Goal: Information Seeking & Learning: Learn about a topic

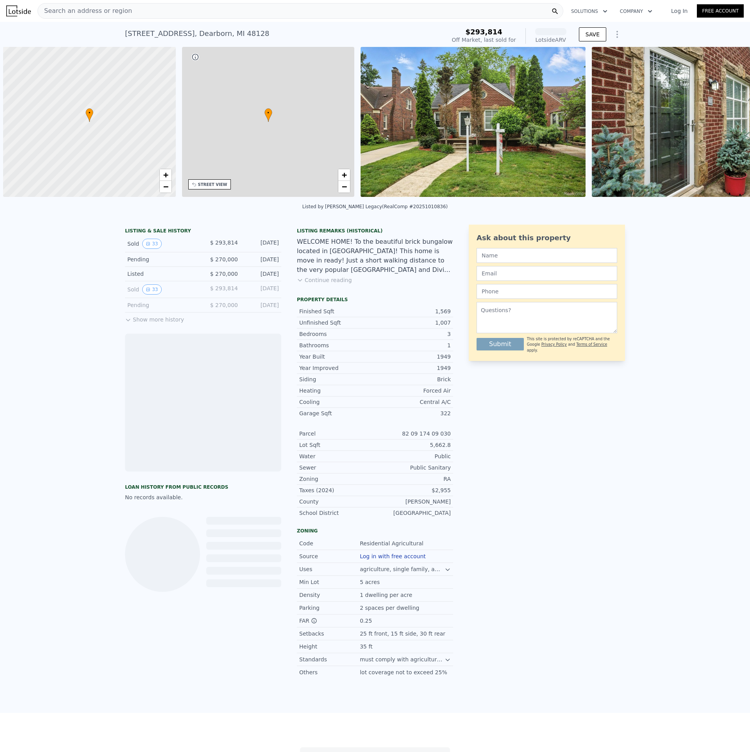
scroll to position [0, 3]
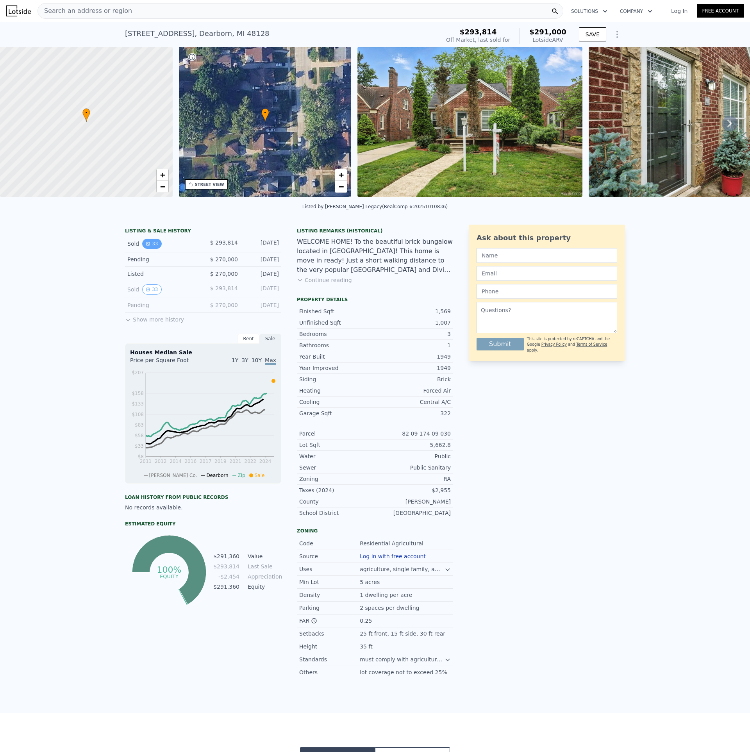
click at [150, 249] on button "33" at bounding box center [151, 244] width 19 height 10
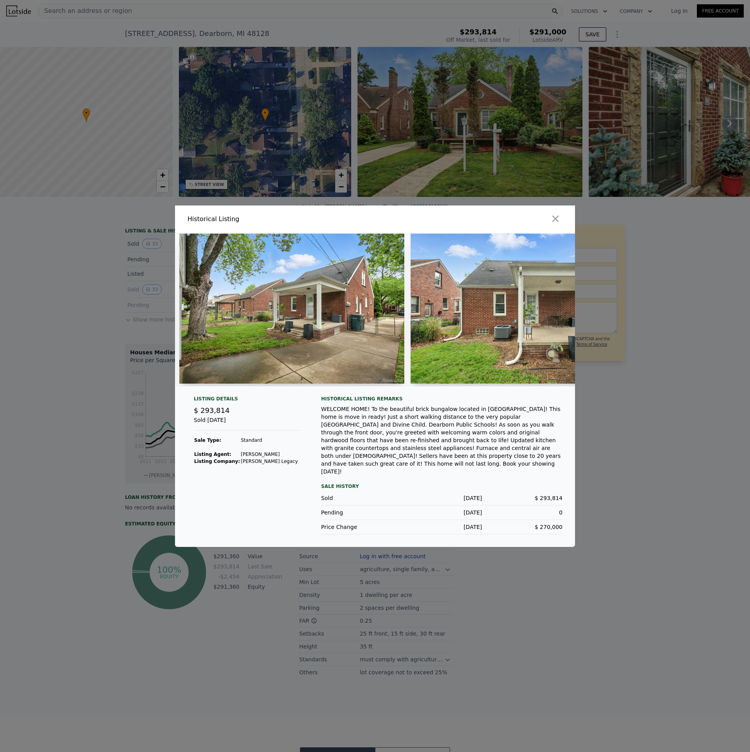
scroll to position [0, 665]
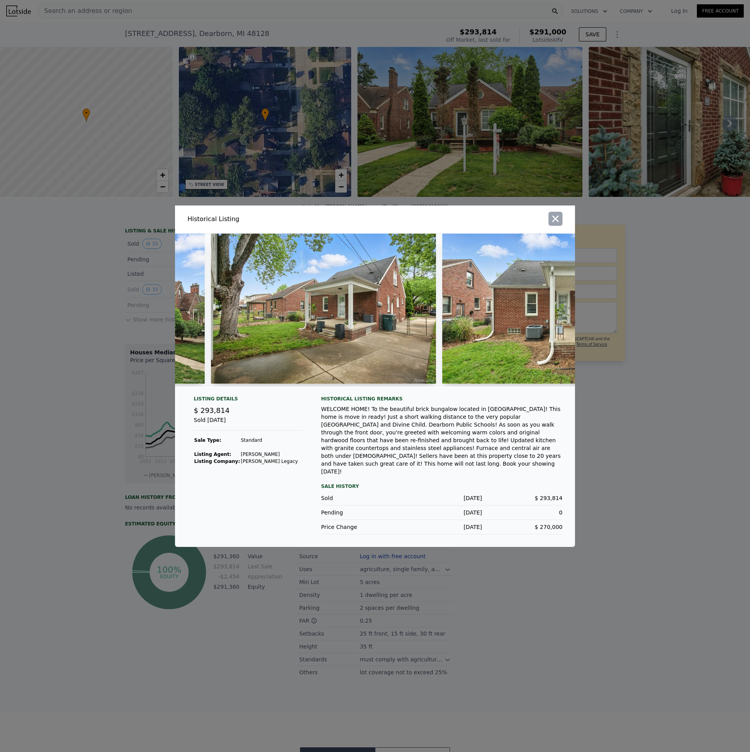
click at [550, 224] on icon "button" at bounding box center [555, 218] width 11 height 11
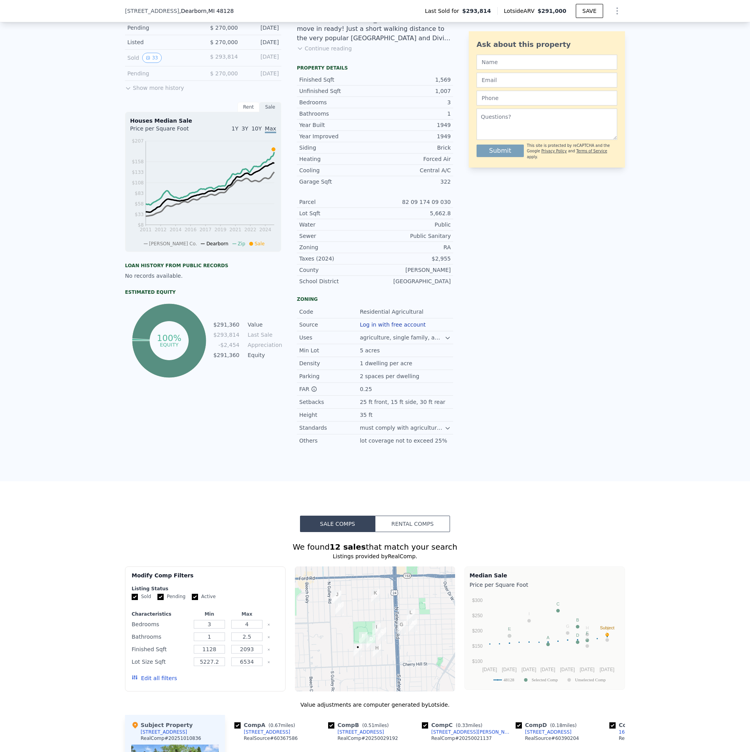
scroll to position [405, 0]
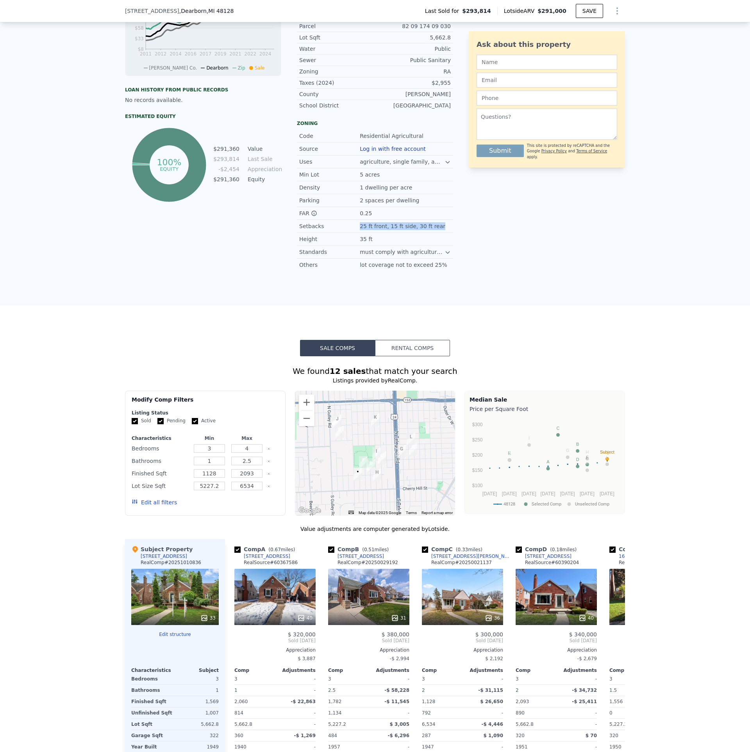
drag, startPoint x: 357, startPoint y: 232, endPoint x: 433, endPoint y: 234, distance: 76.2
click at [433, 233] on div "Setbacks 25 ft front, 15 ft side, 30 ft rear" at bounding box center [375, 226] width 156 height 13
click at [433, 230] on div "25 ft front, 15 ft side, 30 ft rear" at bounding box center [403, 226] width 87 height 8
click at [447, 254] on div at bounding box center [448, 251] width 6 height 6
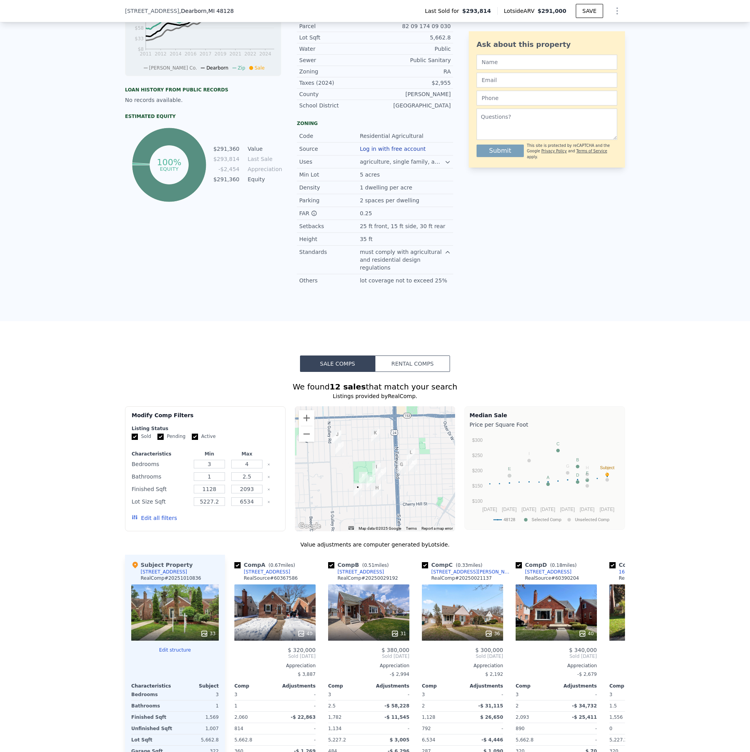
click at [447, 256] on icon at bounding box center [448, 252] width 6 height 6
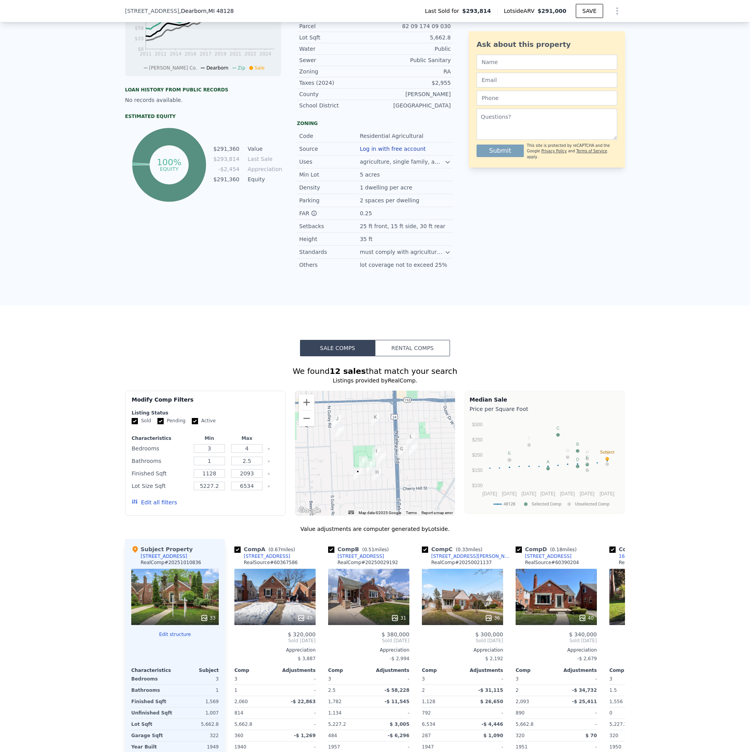
scroll to position [377, 0]
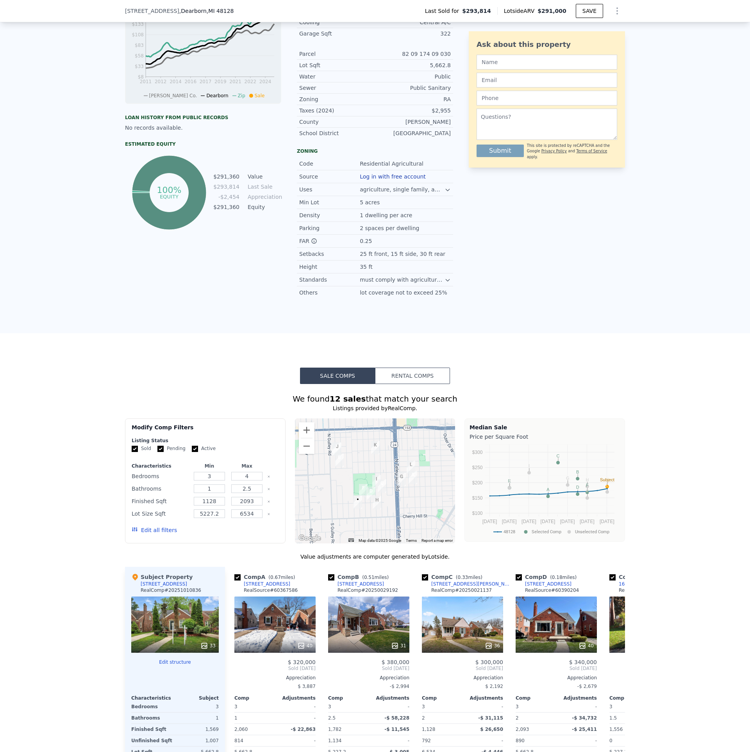
click at [445, 193] on icon at bounding box center [448, 190] width 6 height 6
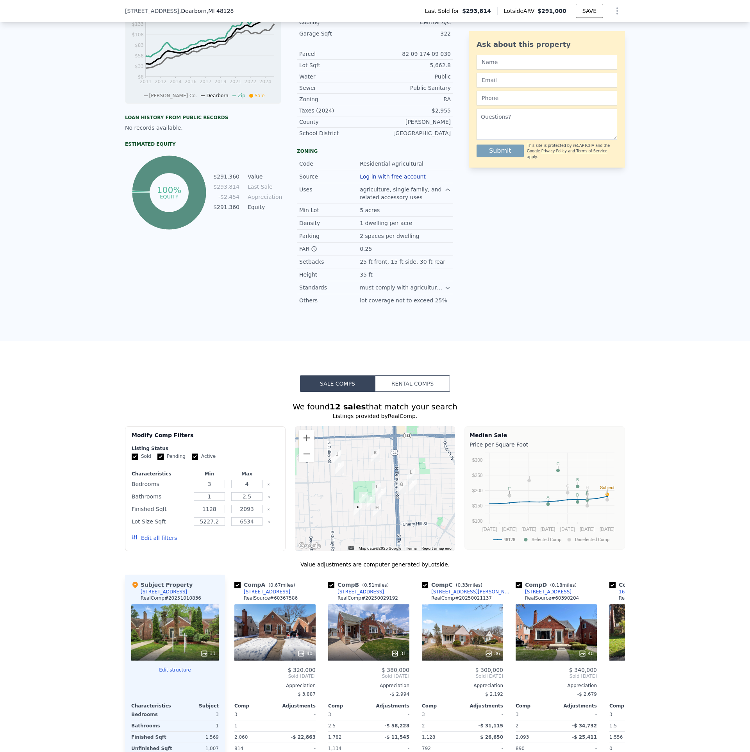
click at [445, 193] on icon at bounding box center [448, 190] width 6 height 6
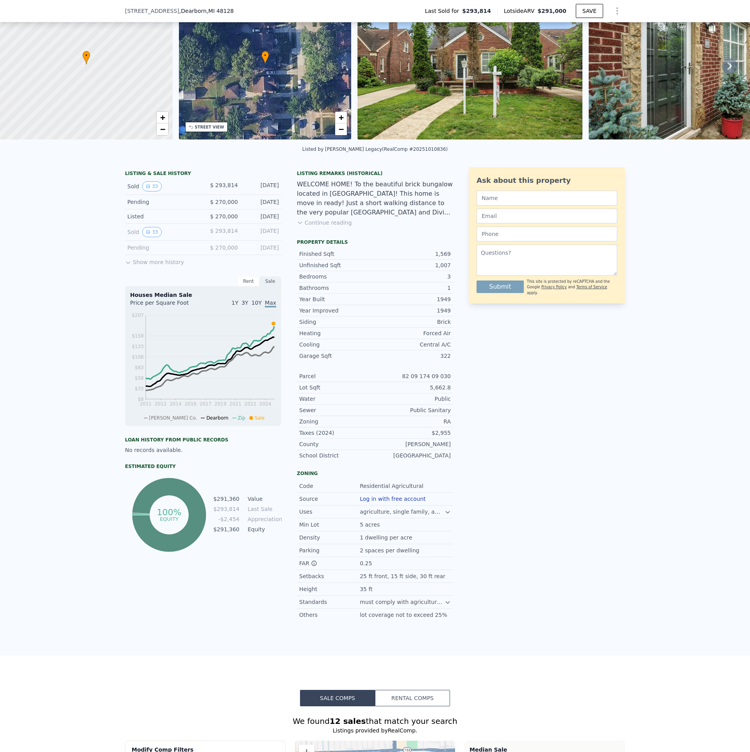
scroll to position [0, 0]
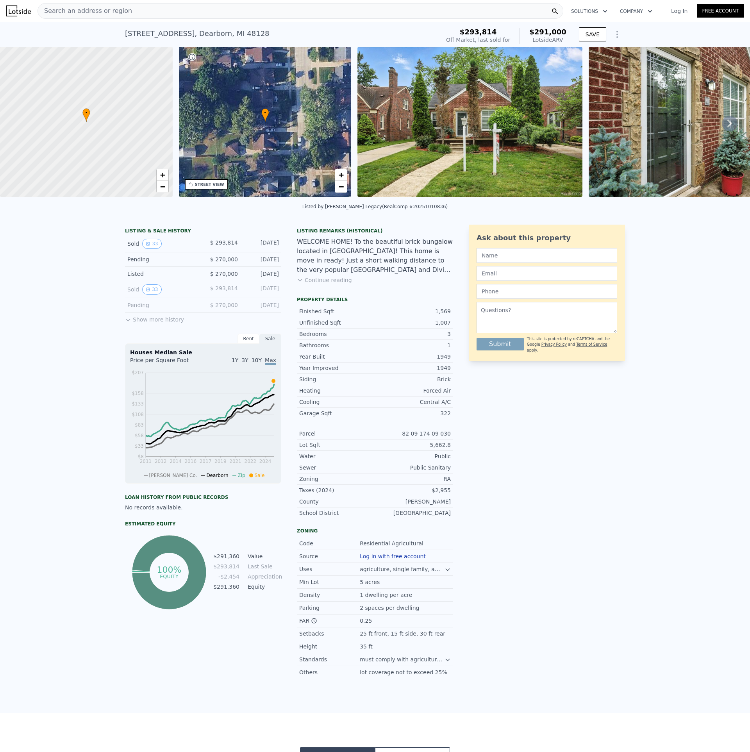
click at [332, 284] on button "Continue reading" at bounding box center [324, 280] width 55 height 8
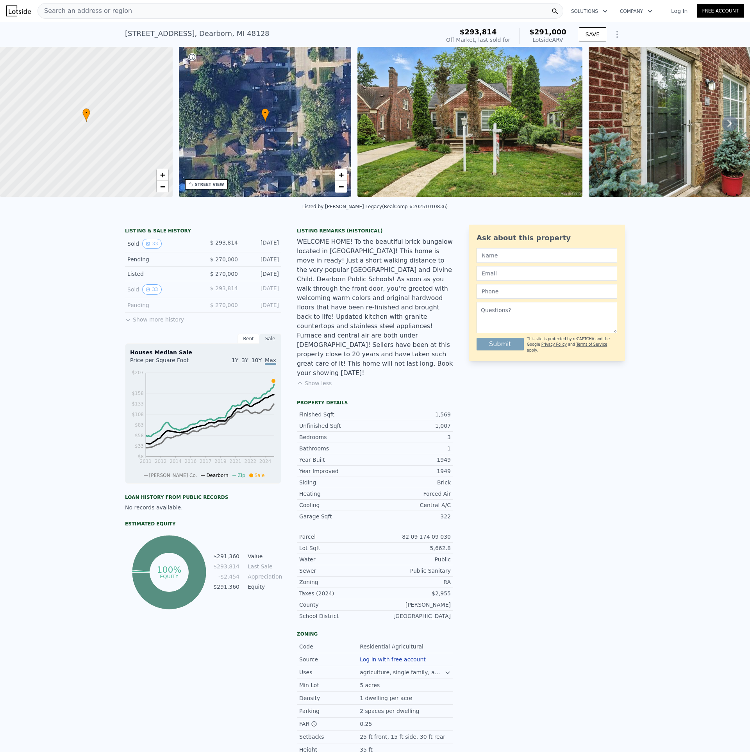
click at [322, 379] on button "Show less" at bounding box center [314, 383] width 35 height 8
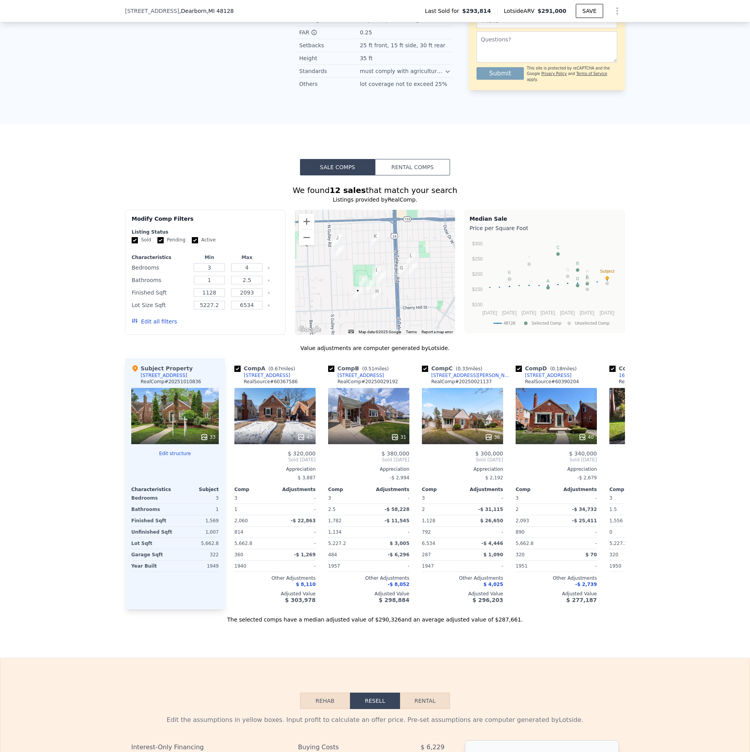
scroll to position [747, 0]
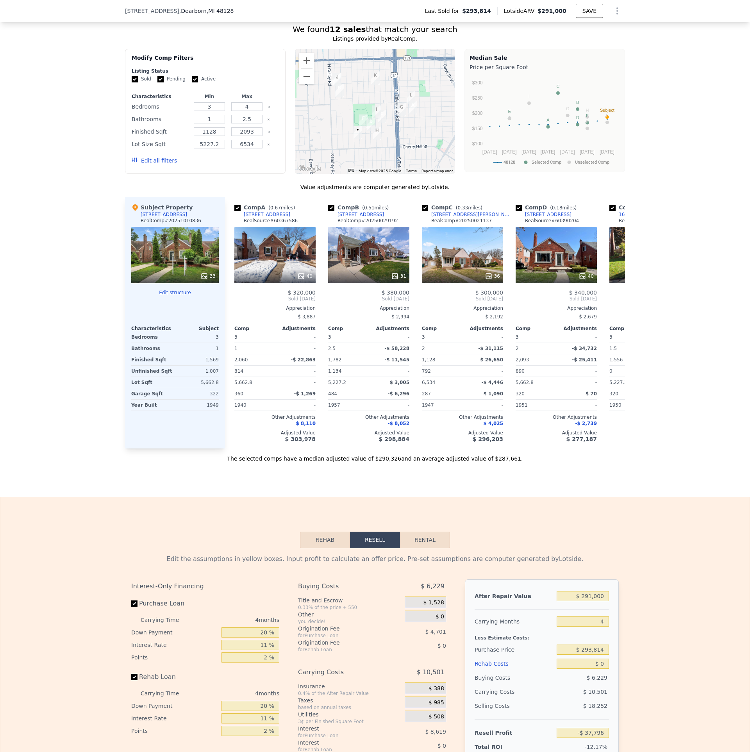
drag, startPoint x: 282, startPoint y: 460, endPoint x: 287, endPoint y: 460, distance: 4.7
click at [287, 460] on div "The selected comps have a median adjusted value of $290,326 and an average adju…" at bounding box center [375, 456] width 500 height 14
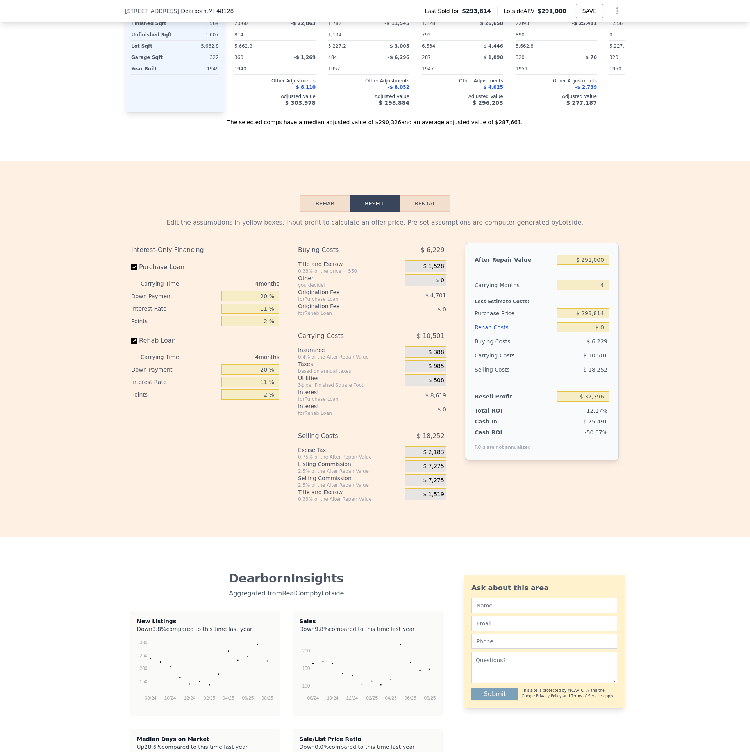
scroll to position [1093, 0]
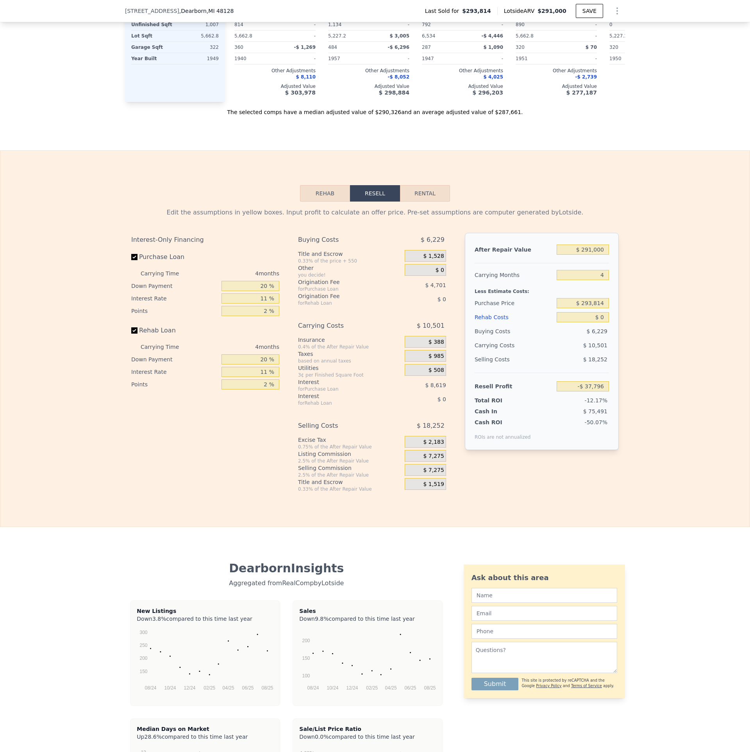
click at [408, 202] on button "Rental" at bounding box center [425, 193] width 50 height 16
select select "30"
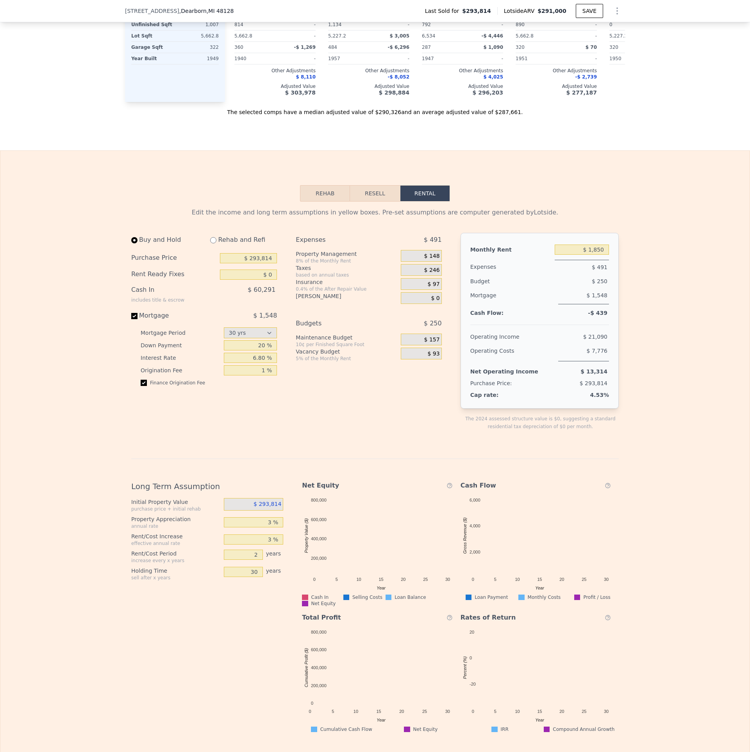
click at [359, 202] on button "Resell" at bounding box center [375, 193] width 50 height 16
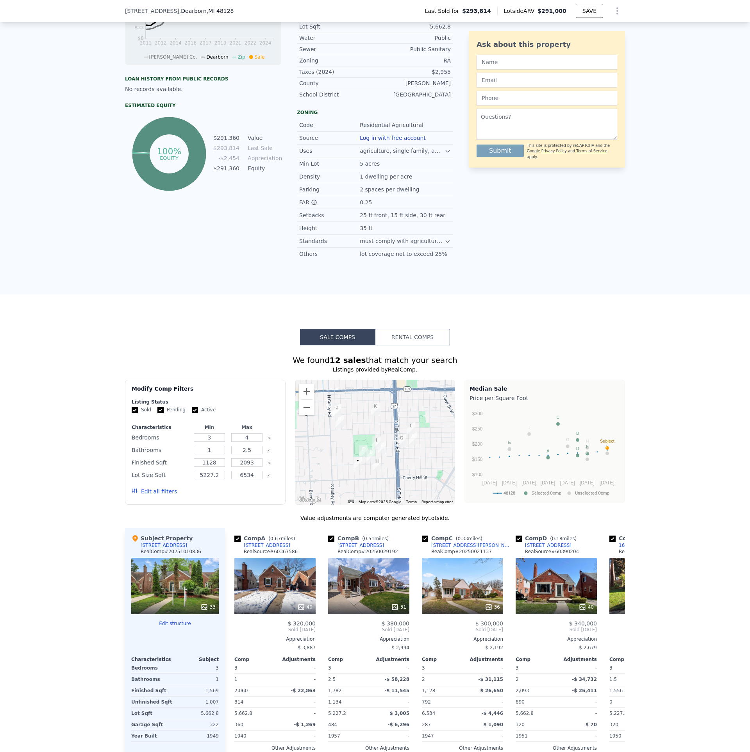
scroll to position [0, 0]
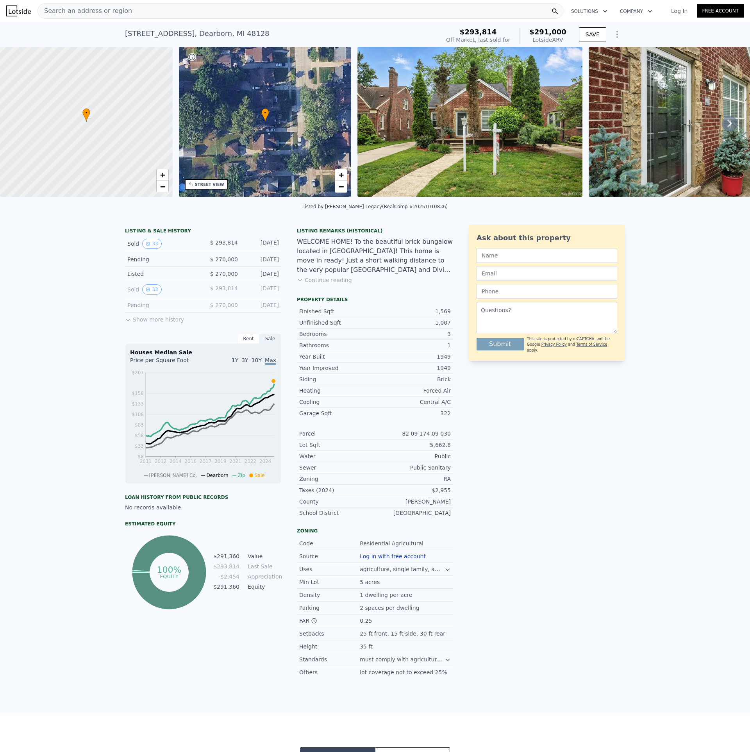
click at [722, 123] on icon at bounding box center [730, 124] width 16 height 16
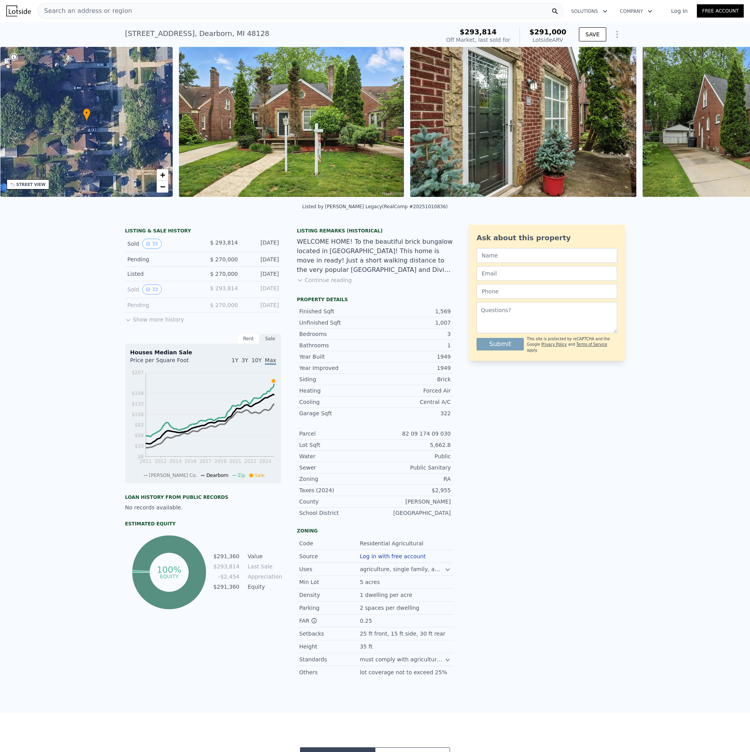
click at [722, 123] on img at bounding box center [755, 122] width 225 height 150
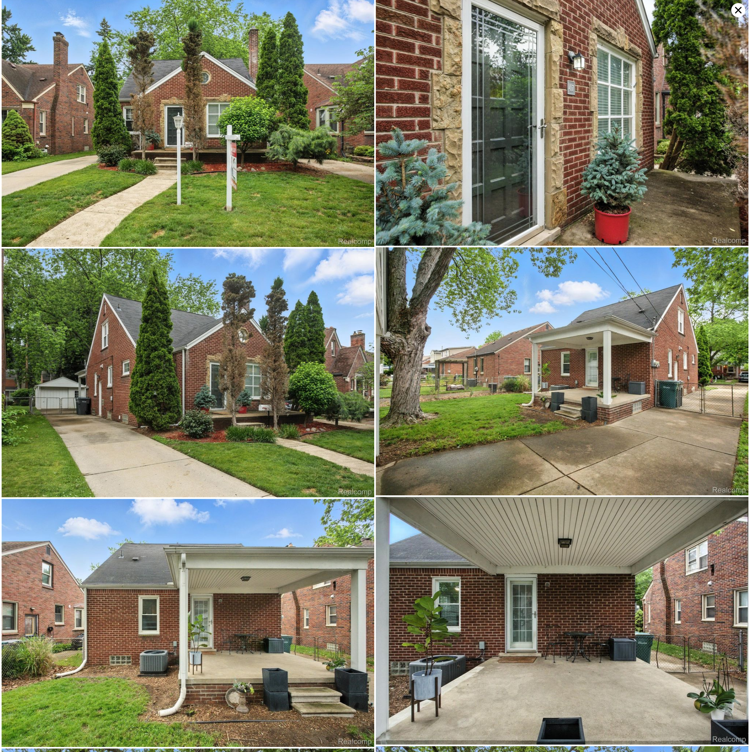
scroll to position [248, 0]
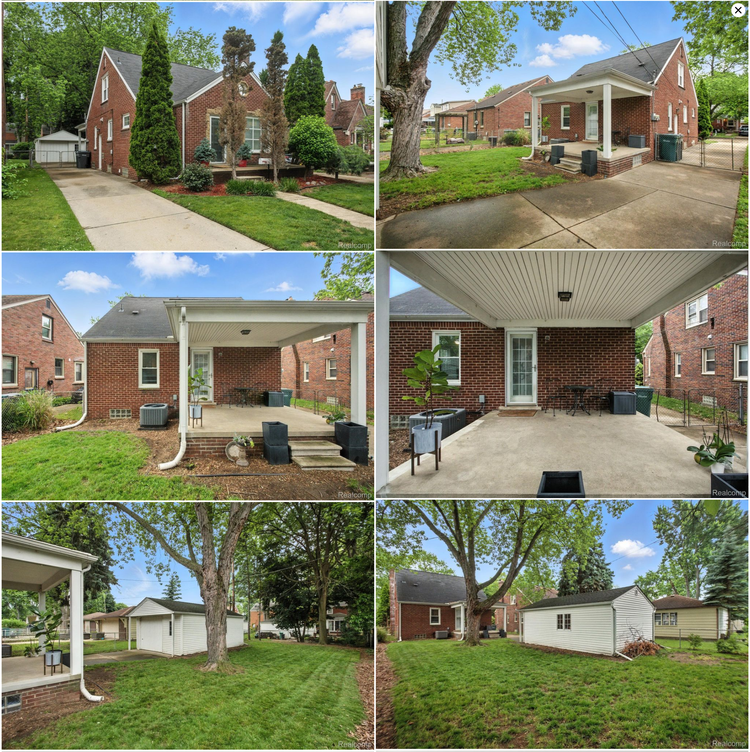
click at [739, 5] on icon at bounding box center [738, 10] width 14 height 14
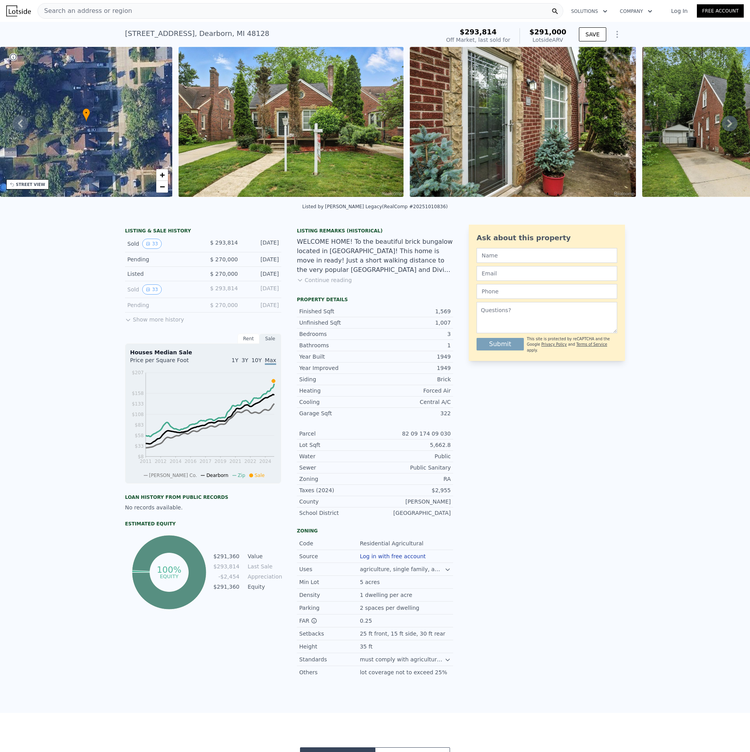
click at [142, 324] on button "Show more history" at bounding box center [154, 318] width 59 height 11
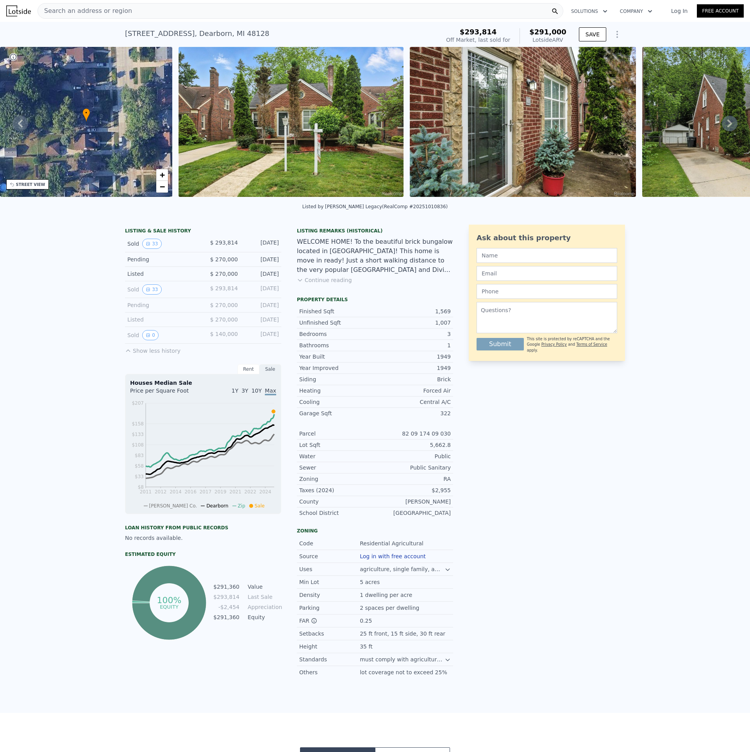
click at [725, 124] on icon at bounding box center [730, 124] width 16 height 16
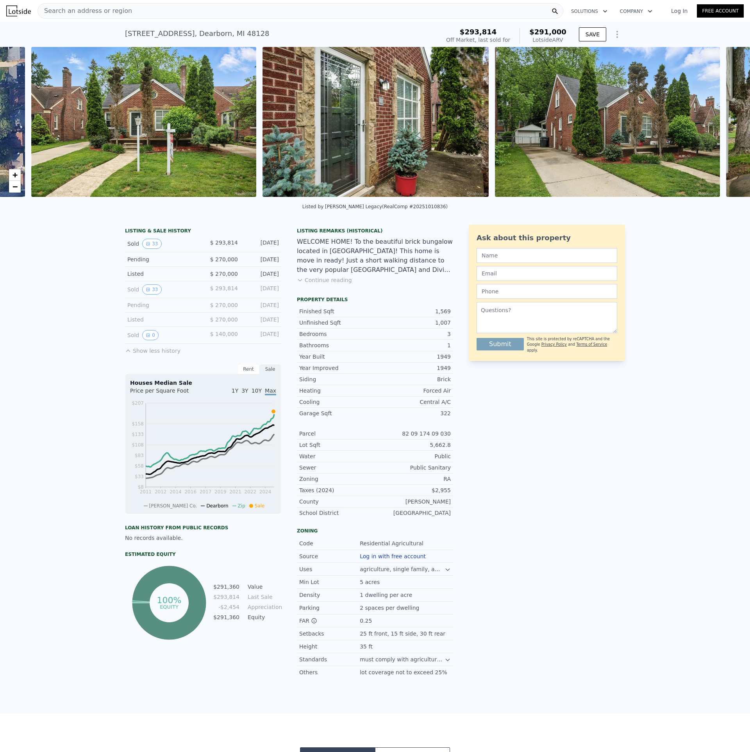
scroll to position [0, 358]
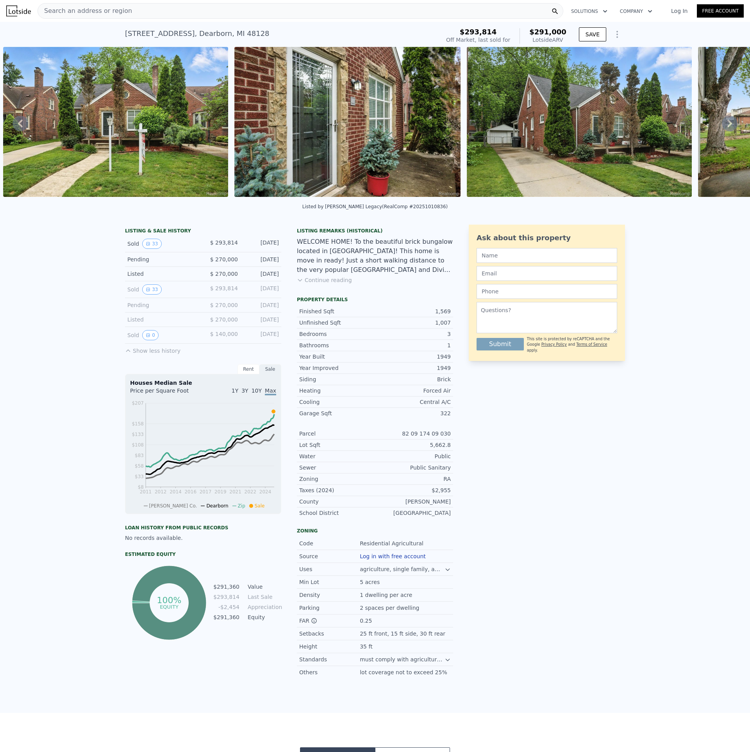
click at [728, 126] on icon at bounding box center [730, 124] width 5 height 8
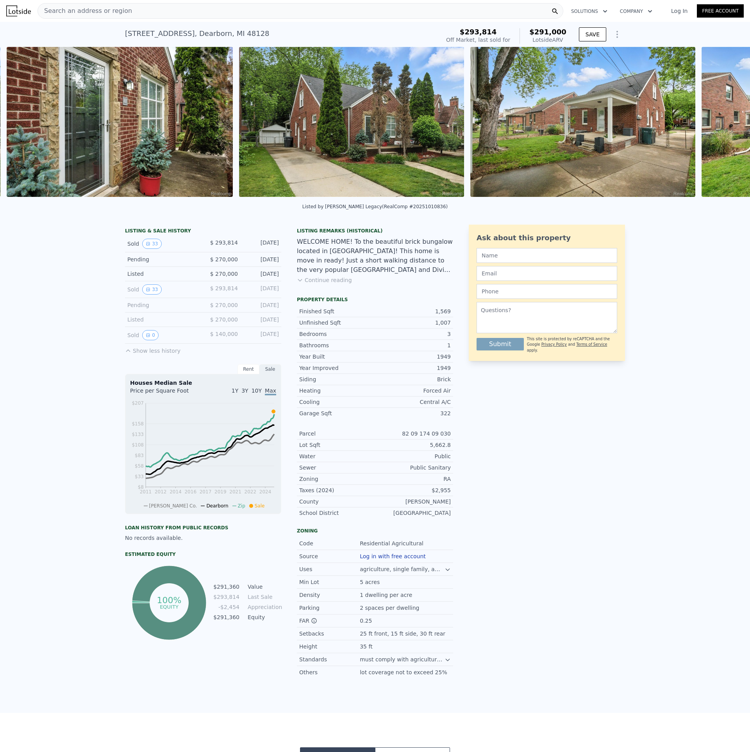
scroll to position [0, 589]
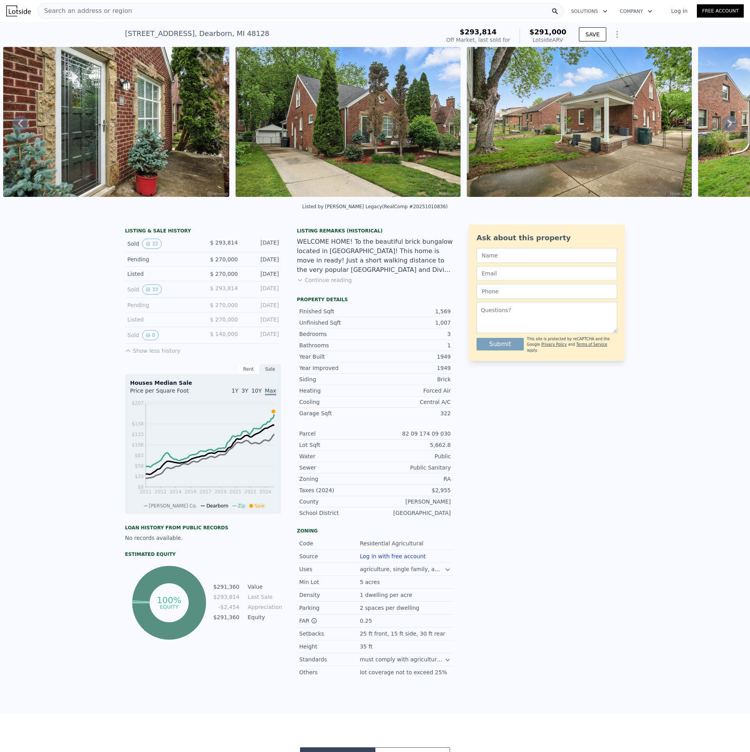
click at [725, 126] on div "• + − • + − STREET VIEW Loading... SATELLITE VIEW" at bounding box center [375, 123] width 750 height 153
click at [724, 125] on icon at bounding box center [730, 124] width 16 height 16
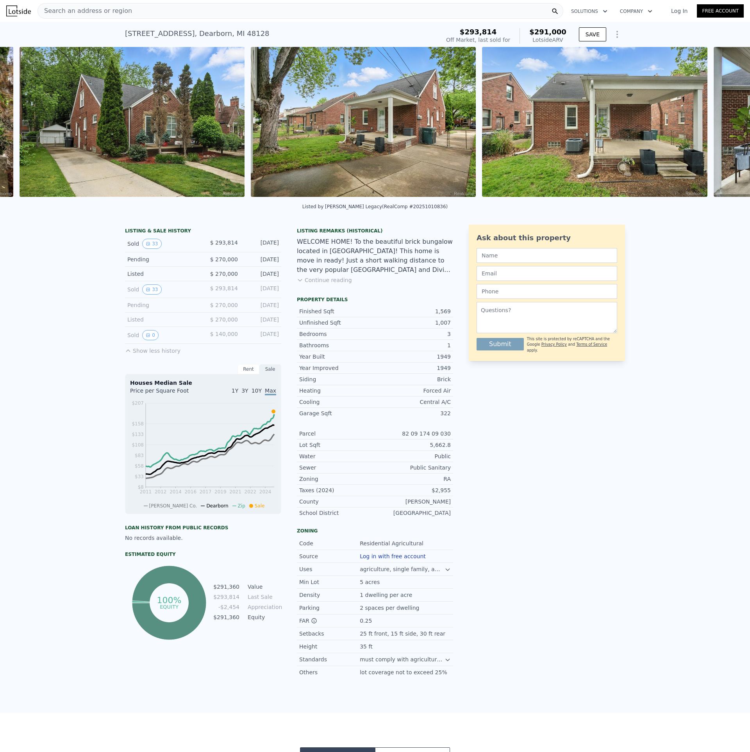
scroll to position [0, 821]
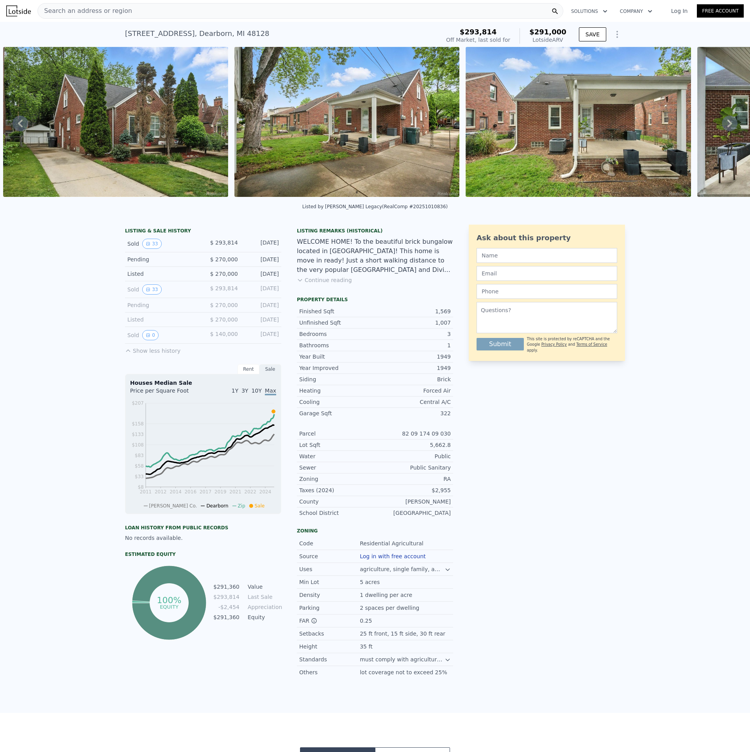
click at [724, 125] on icon at bounding box center [730, 124] width 16 height 16
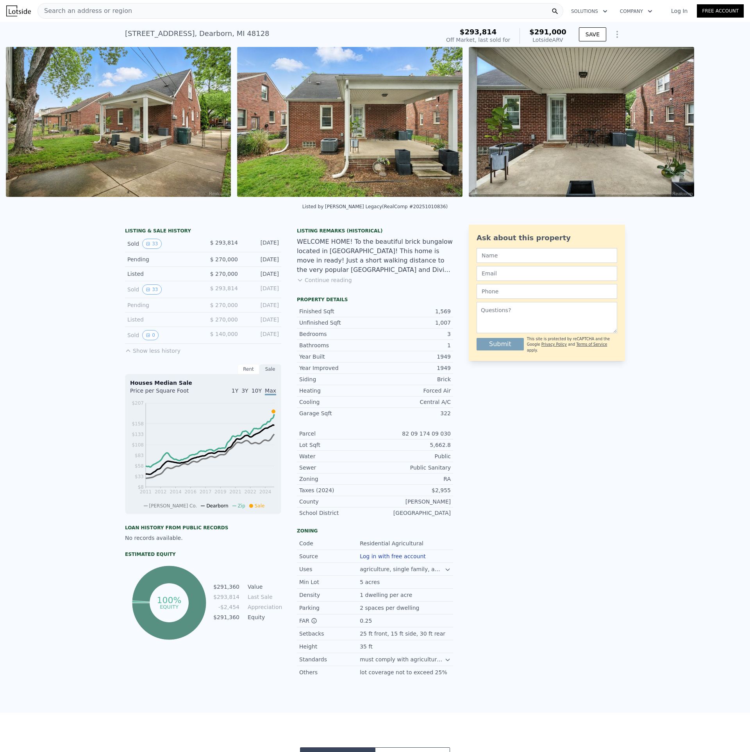
scroll to position [0, 1053]
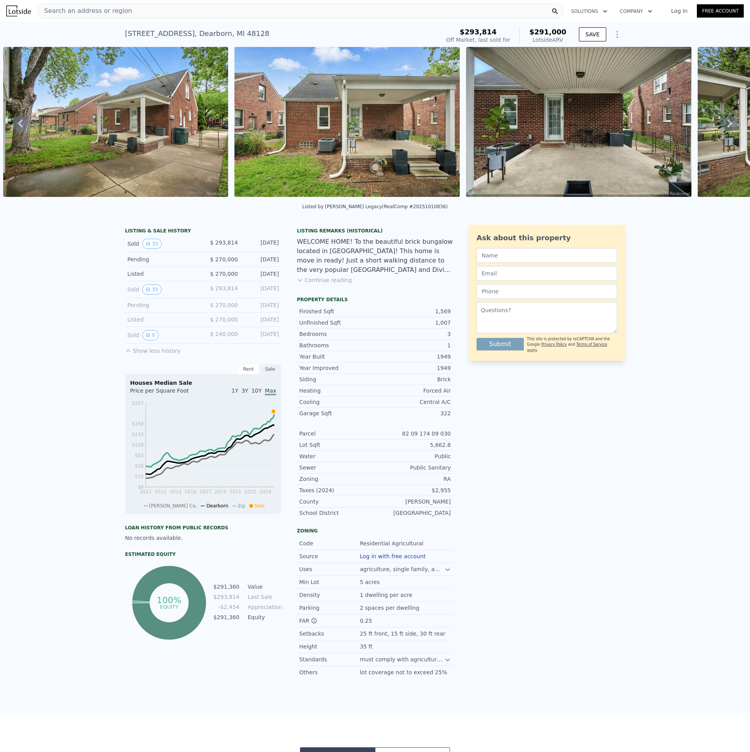
click at [727, 127] on icon at bounding box center [730, 124] width 16 height 16
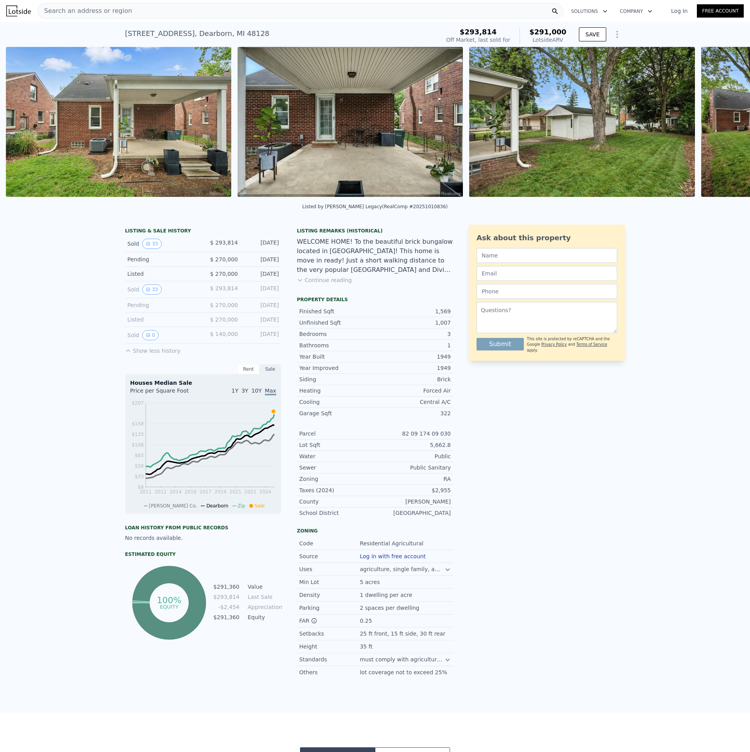
scroll to position [0, 1284]
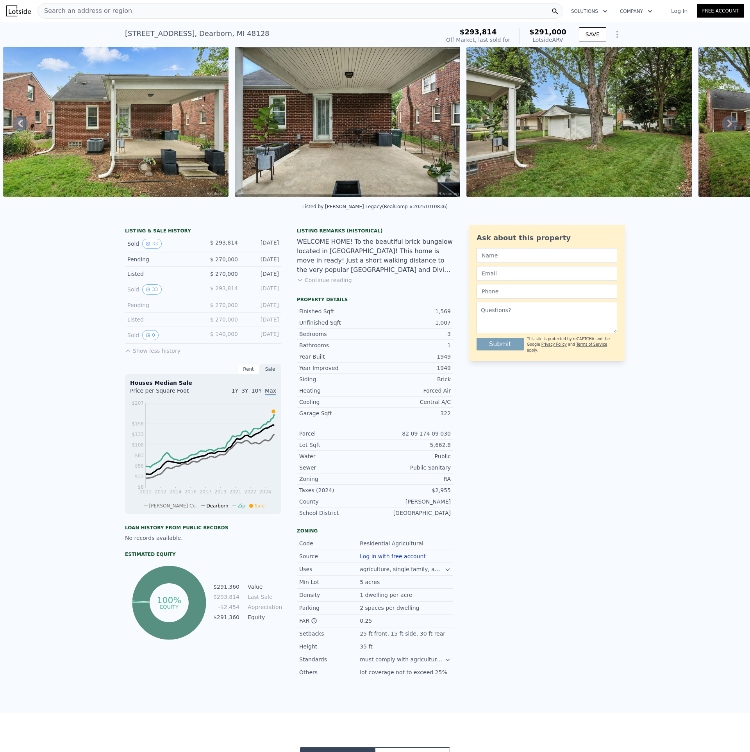
click at [727, 126] on icon at bounding box center [730, 124] width 16 height 16
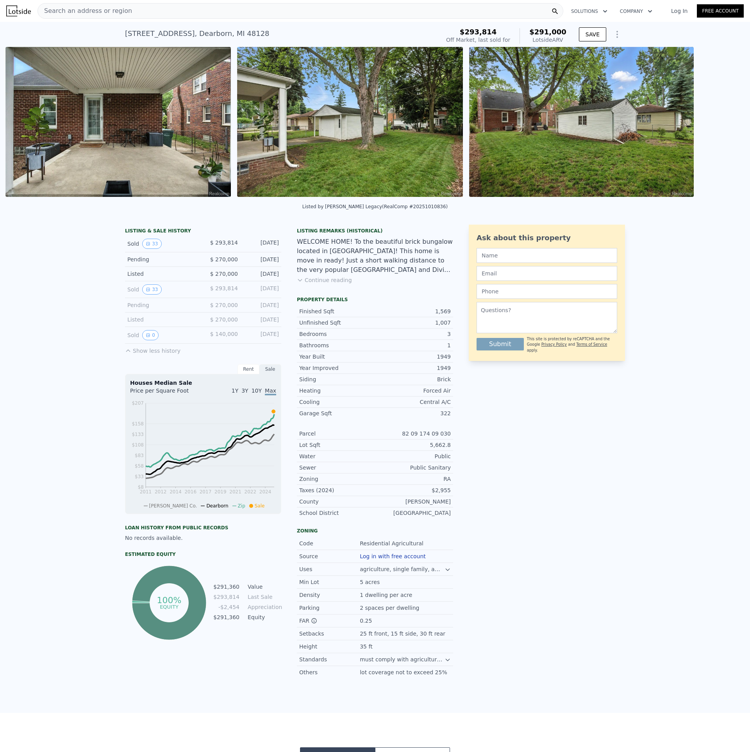
scroll to position [0, 1516]
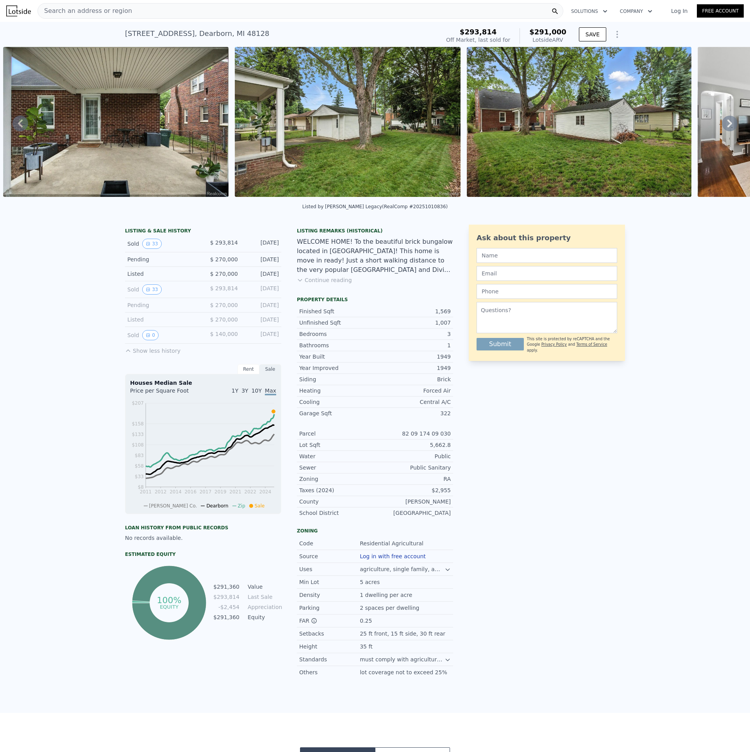
click at [727, 126] on icon at bounding box center [730, 124] width 16 height 16
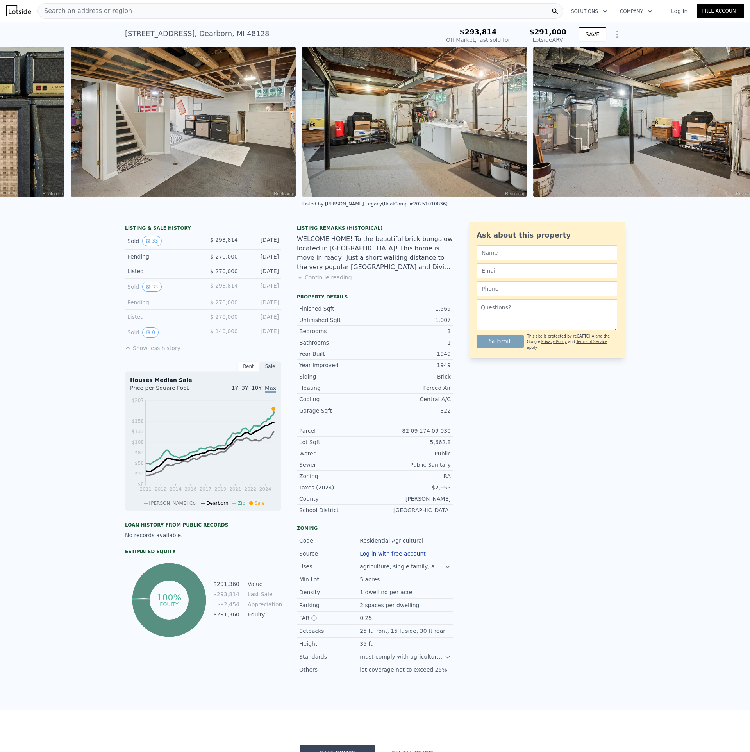
scroll to position [0, 7246]
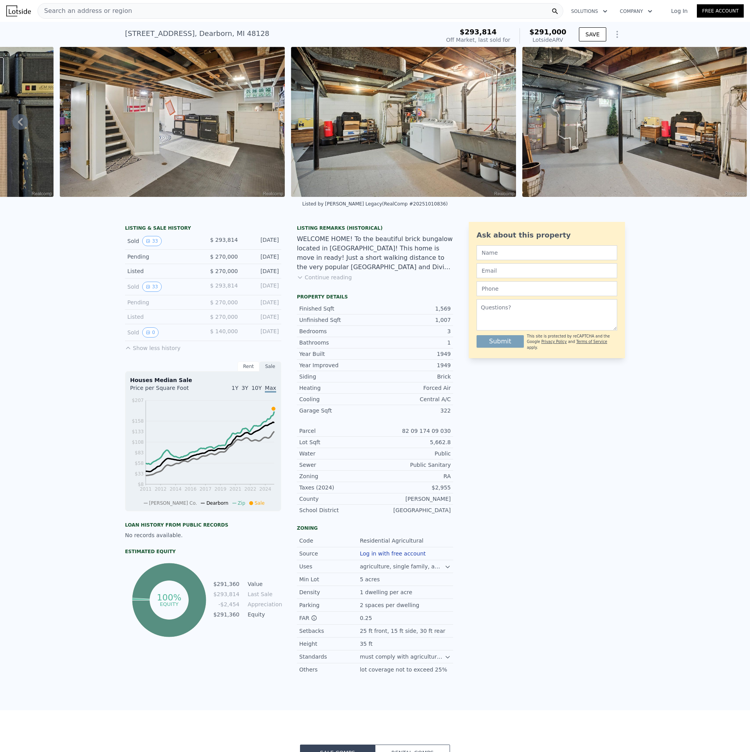
click at [334, 281] on button "Continue reading" at bounding box center [324, 278] width 55 height 8
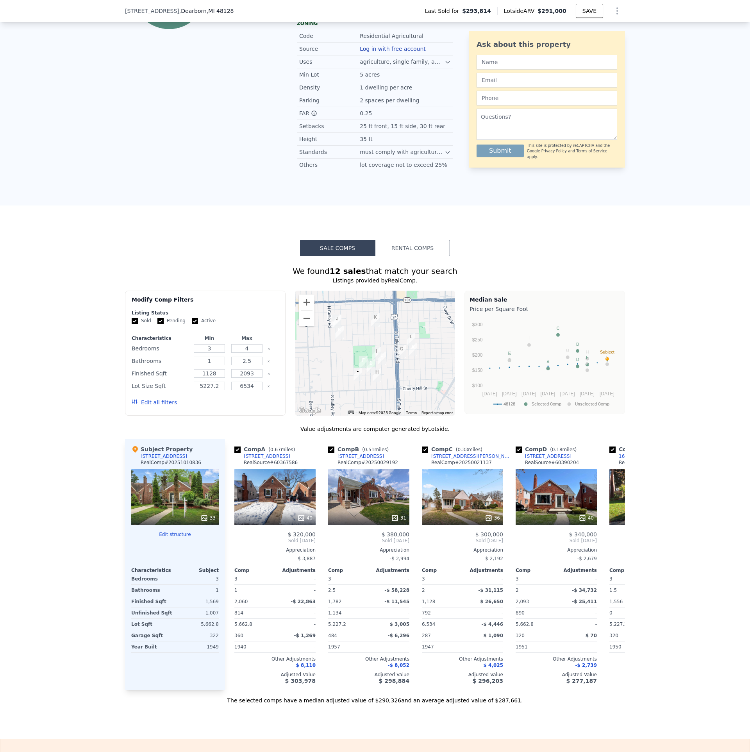
scroll to position [686, 0]
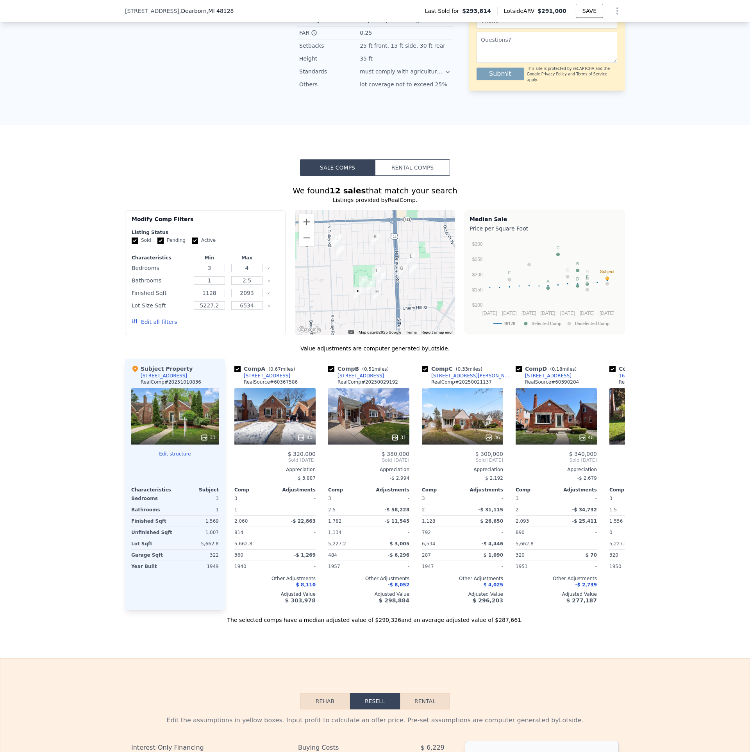
click at [360, 276] on img "621 Kingsbury Ave" at bounding box center [363, 282] width 9 height 13
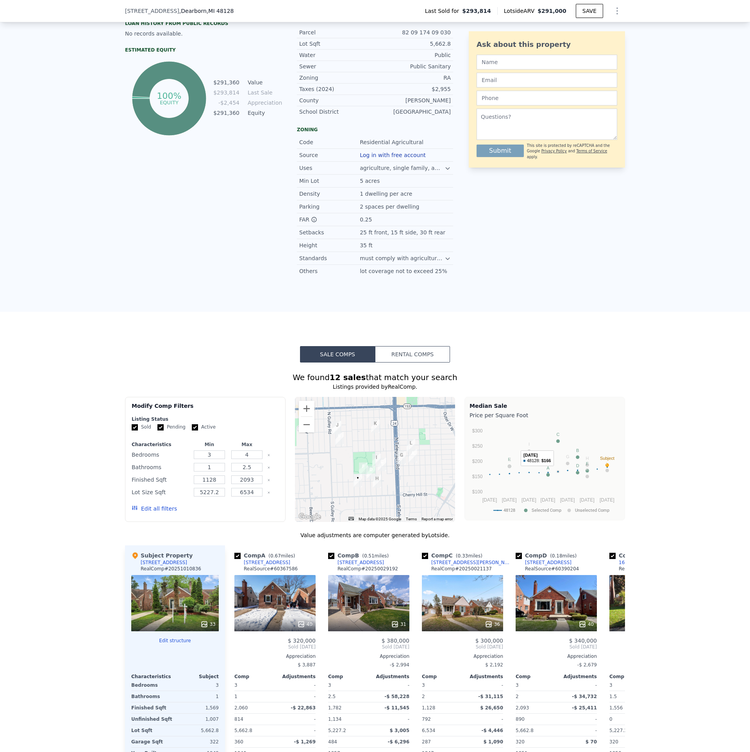
scroll to position [0, 0]
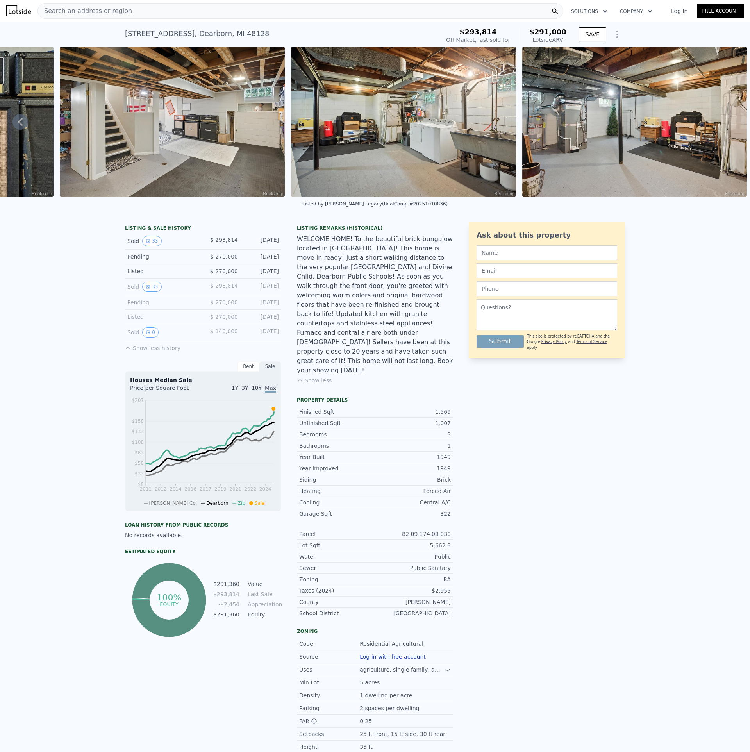
click at [132, 16] on div "Search an address or region" at bounding box center [301, 11] width 526 height 16
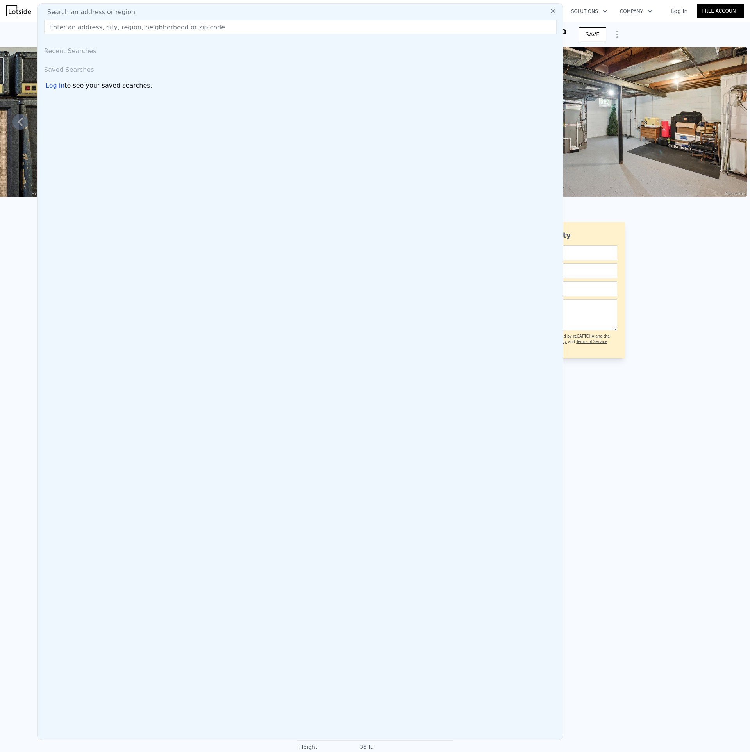
click at [131, 11] on div "Search an address or region" at bounding box center [300, 11] width 519 height 9
drag, startPoint x: 112, startPoint y: 14, endPoint x: 122, endPoint y: 16, distance: 9.9
click at [112, 14] on span "Search an address or region" at bounding box center [88, 11] width 94 height 9
click at [717, 281] on div "LISTING & SALE HISTORY Sold 33 $ 293,814 [DATE] Pending $ 270,000 [DATE] Listed…" at bounding box center [375, 515] width 750 height 598
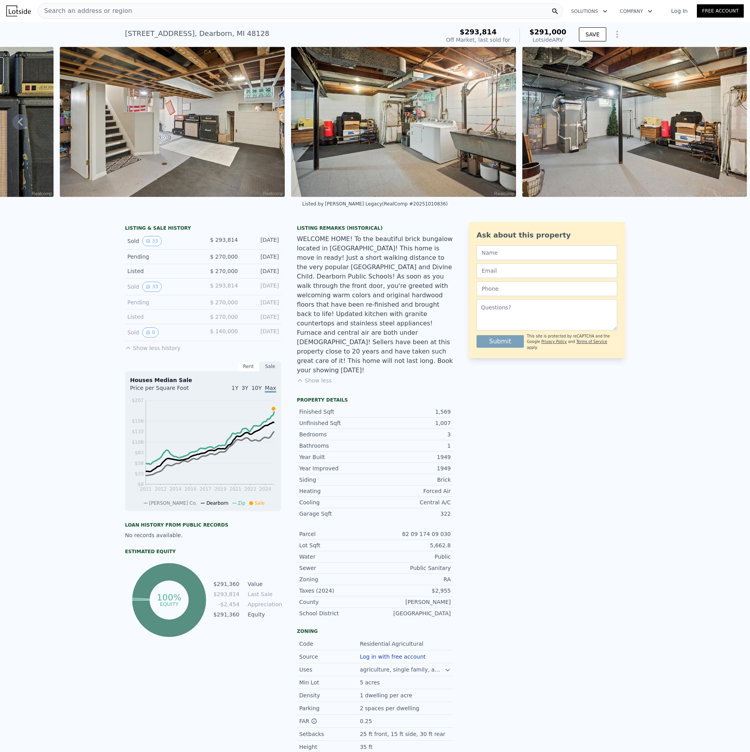
click at [68, 11] on span "Search an address or region" at bounding box center [85, 10] width 94 height 9
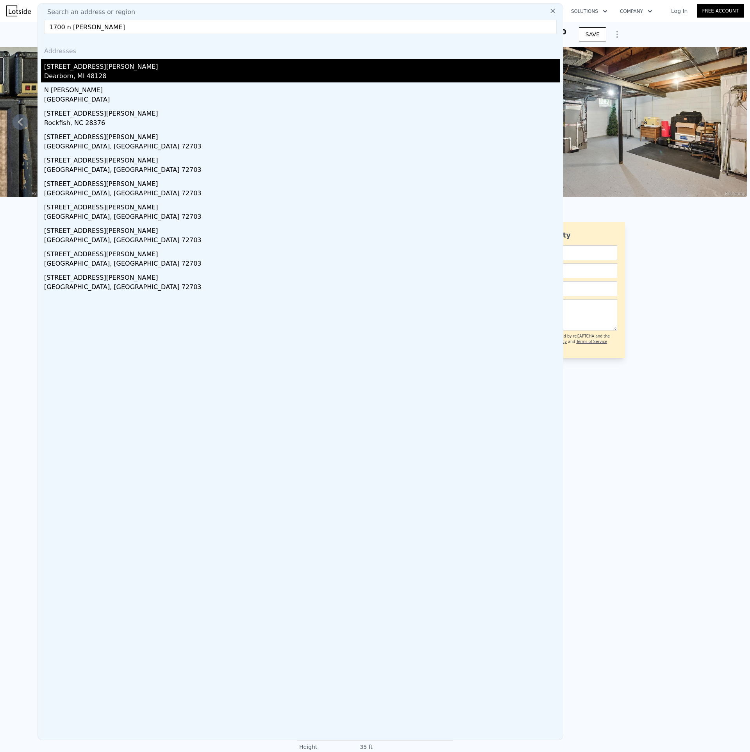
type input "1700 n [PERSON_NAME]"
click at [82, 64] on div "[STREET_ADDRESS][PERSON_NAME]" at bounding box center [302, 65] width 516 height 13
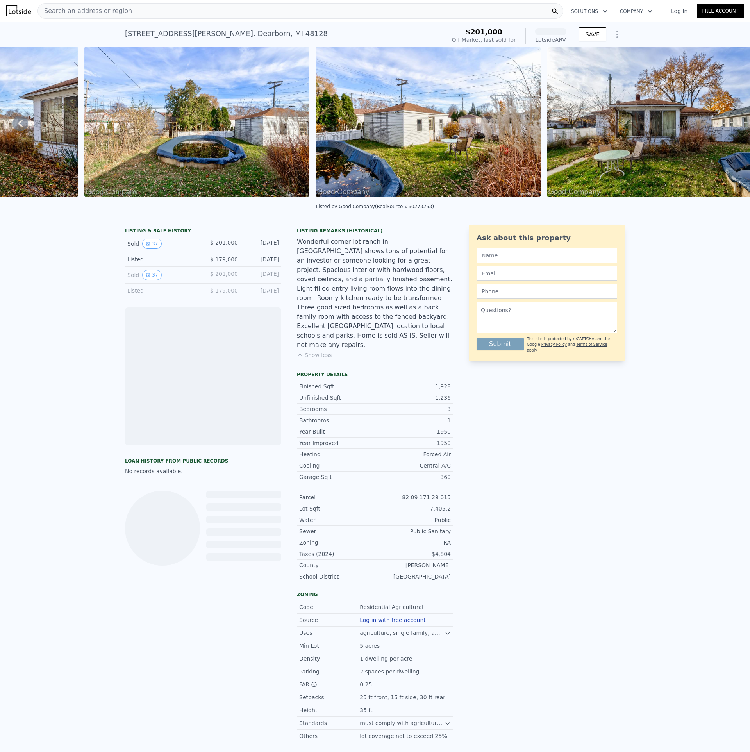
scroll to position [0, 6310]
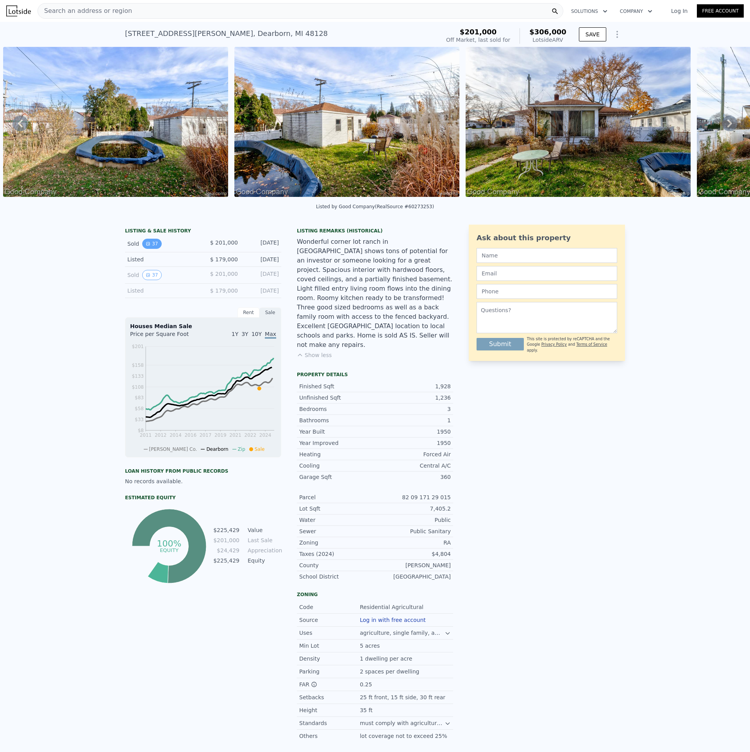
click at [150, 244] on button "37" at bounding box center [151, 244] width 19 height 10
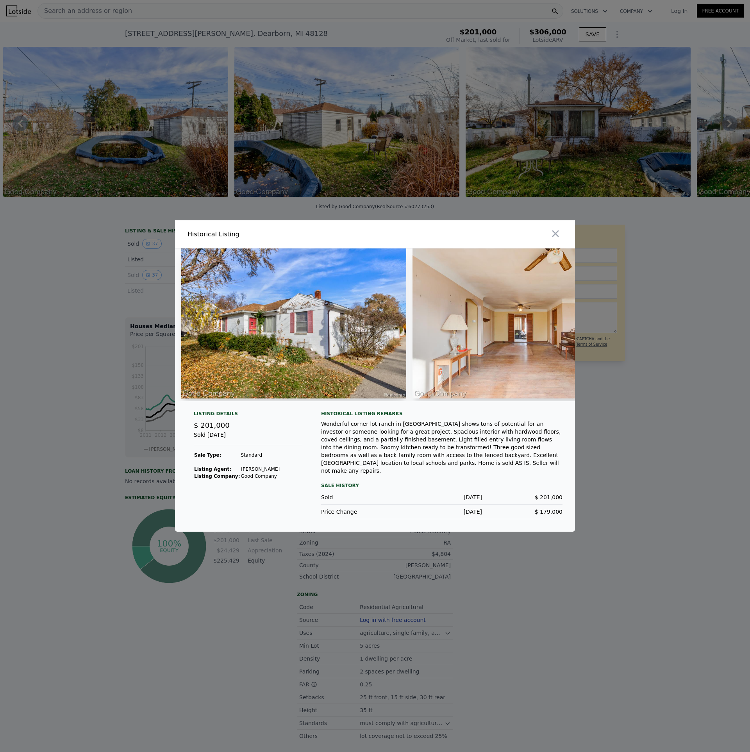
click at [312, 359] on img at bounding box center [293, 324] width 225 height 150
drag, startPoint x: 204, startPoint y: 408, endPoint x: 219, endPoint y: 408, distance: 15.2
click at [220, 408] on div at bounding box center [375, 328] width 400 height 159
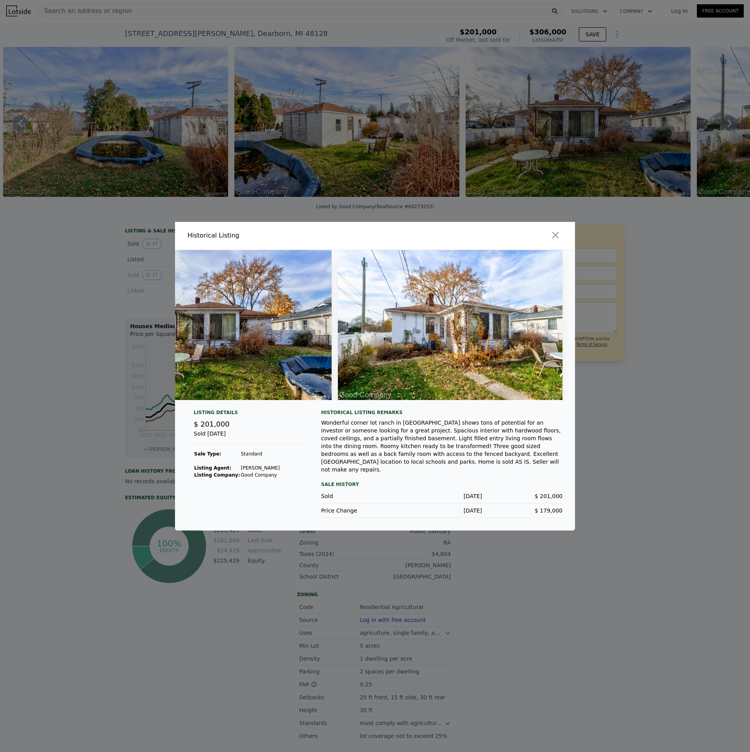
scroll to position [0, 8183]
click at [615, 395] on div at bounding box center [375, 376] width 750 height 752
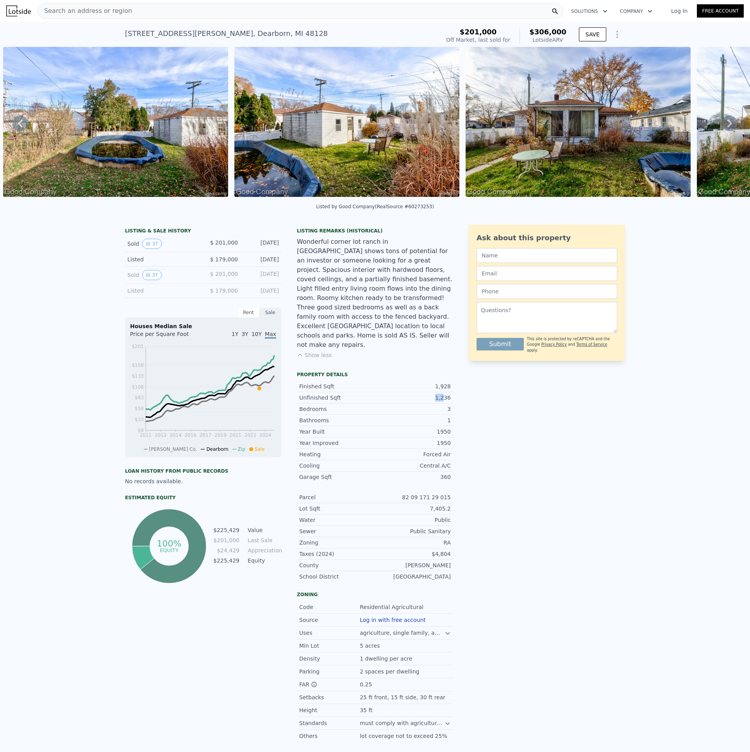
drag, startPoint x: 448, startPoint y: 387, endPoint x: 433, endPoint y: 386, distance: 14.5
click at [433, 394] on div "1,236" at bounding box center [413, 398] width 76 height 8
click at [434, 394] on div "1,236" at bounding box center [413, 398] width 76 height 8
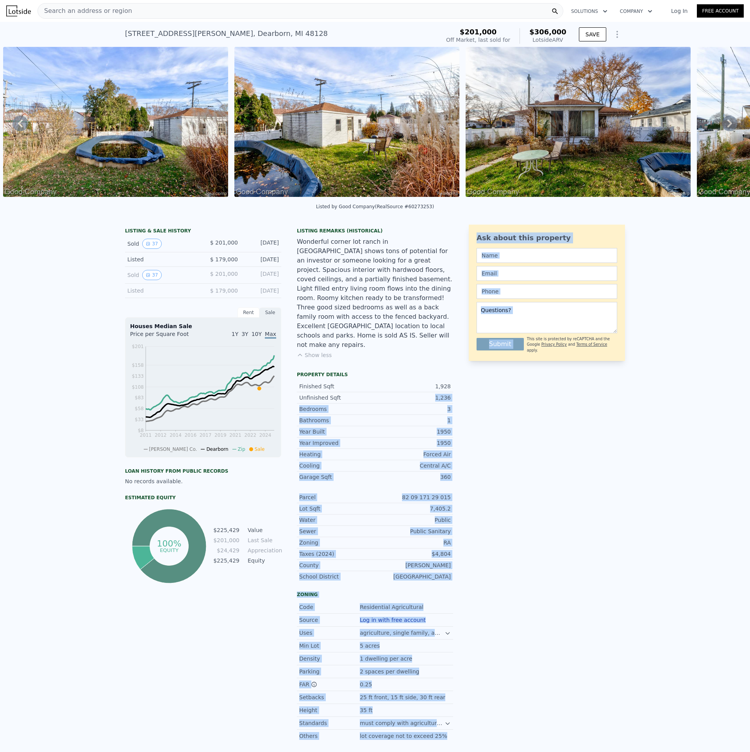
drag, startPoint x: 436, startPoint y: 386, endPoint x: 467, endPoint y: 384, distance: 30.1
click at [467, 384] on div "LISTING & SALE HISTORY Sold 37 $ 201,000 [DATE] Listed $ 179,000 [DATE] Sold 37…" at bounding box center [375, 484] width 500 height 518
click at [469, 384] on div "Ask about this property Submit This site is protected by reCAPTCHA and the Goog…" at bounding box center [547, 484] width 156 height 518
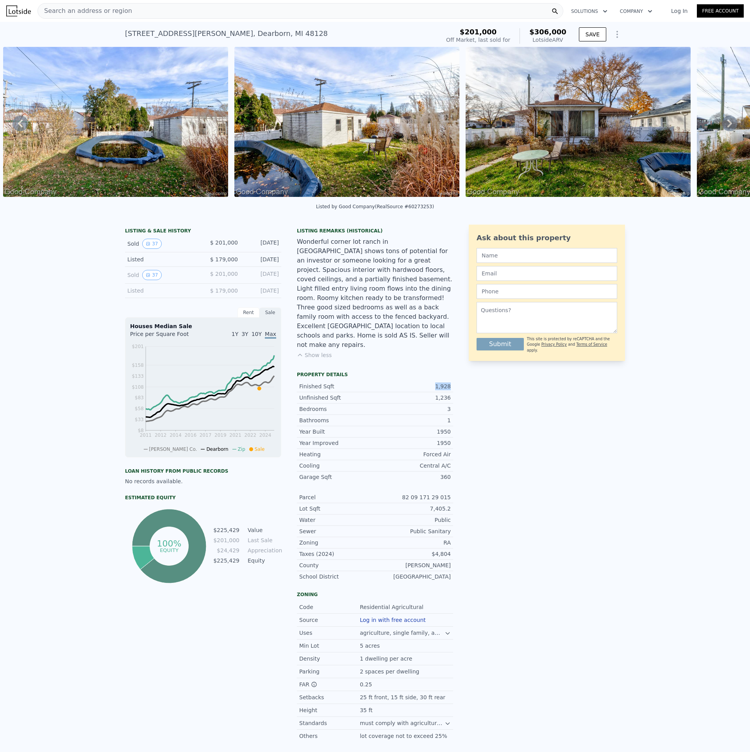
drag, startPoint x: 453, startPoint y: 372, endPoint x: 428, endPoint y: 368, distance: 25.3
click at [428, 368] on div "LISTING & SALE HISTORY Sold 37 $ 201,000 [DATE] Listed $ 179,000 [DATE] Sold 37…" at bounding box center [375, 484] width 500 height 518
click at [428, 381] on div "Finished Sqft 1,928" at bounding box center [375, 386] width 156 height 11
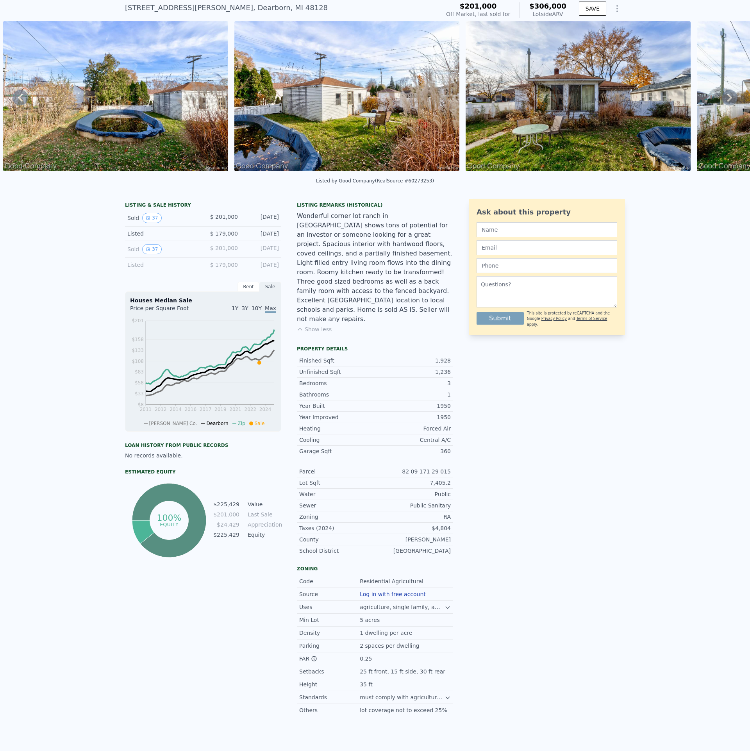
scroll to position [0, 0]
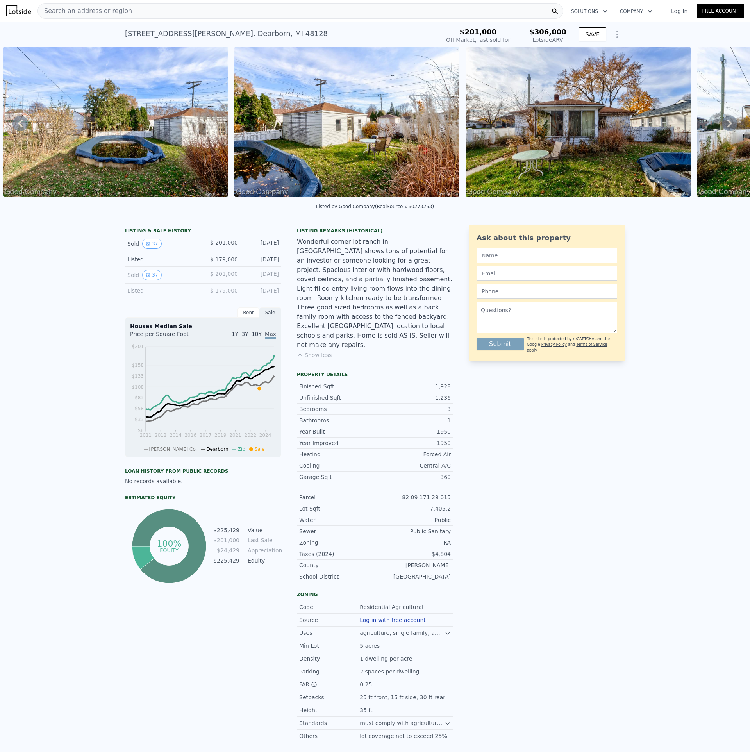
drag, startPoint x: 152, startPoint y: 283, endPoint x: 247, endPoint y: 286, distance: 95.4
click at [246, 284] on div "Sold 37 $ 201,000 [DATE]" at bounding box center [203, 275] width 156 height 17
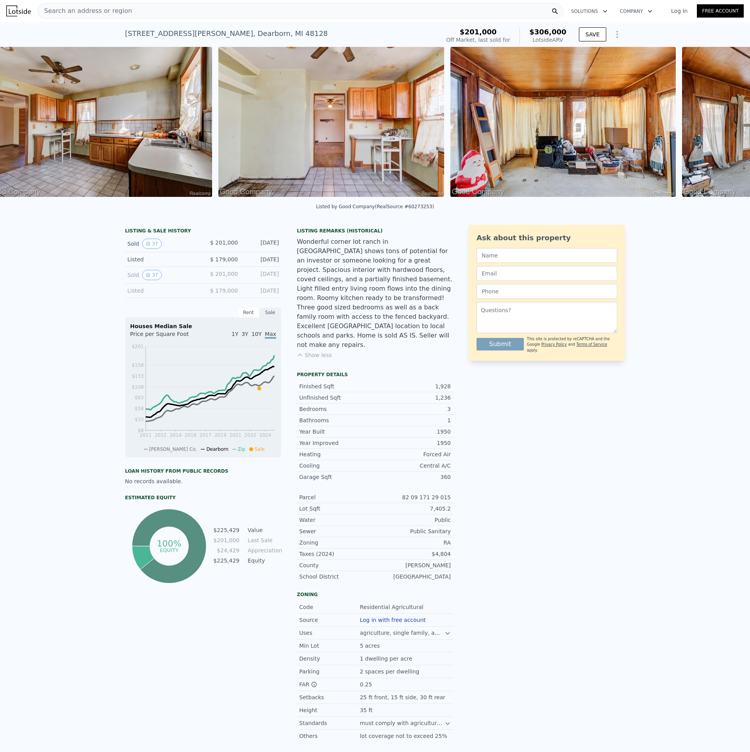
scroll to position [0, 1788]
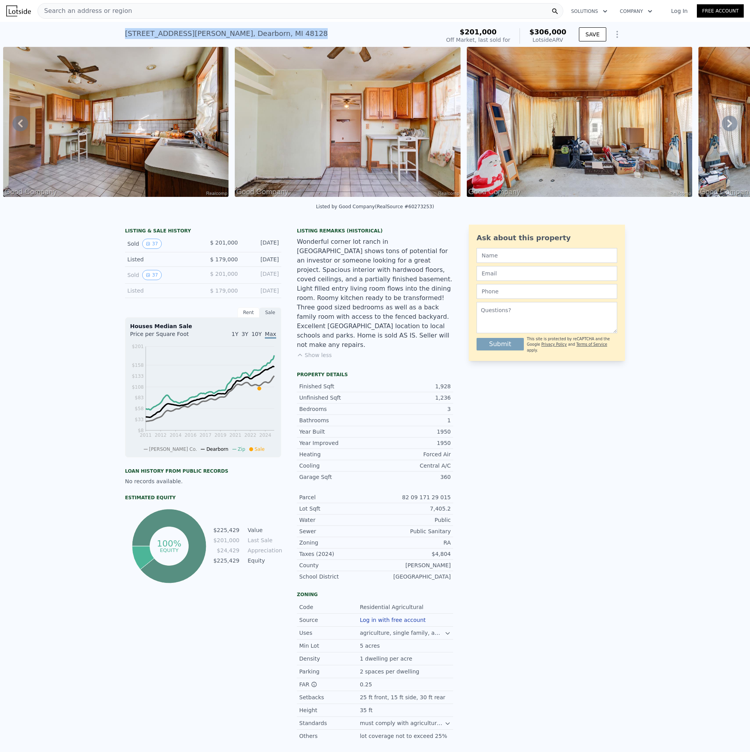
drag, startPoint x: 256, startPoint y: 33, endPoint x: 126, endPoint y: 33, distance: 130.1
click at [121, 31] on div "[STREET_ADDRESS][PERSON_NAME] Sold [DATE] for $201k (~ARV $306k ) $201,000 Off …" at bounding box center [375, 34] width 750 height 25
click at [234, 32] on div "[STREET_ADDRESS][PERSON_NAME][PERSON_NAME]" at bounding box center [226, 33] width 203 height 11
click at [108, 15] on span "Search an address or region" at bounding box center [85, 10] width 94 height 9
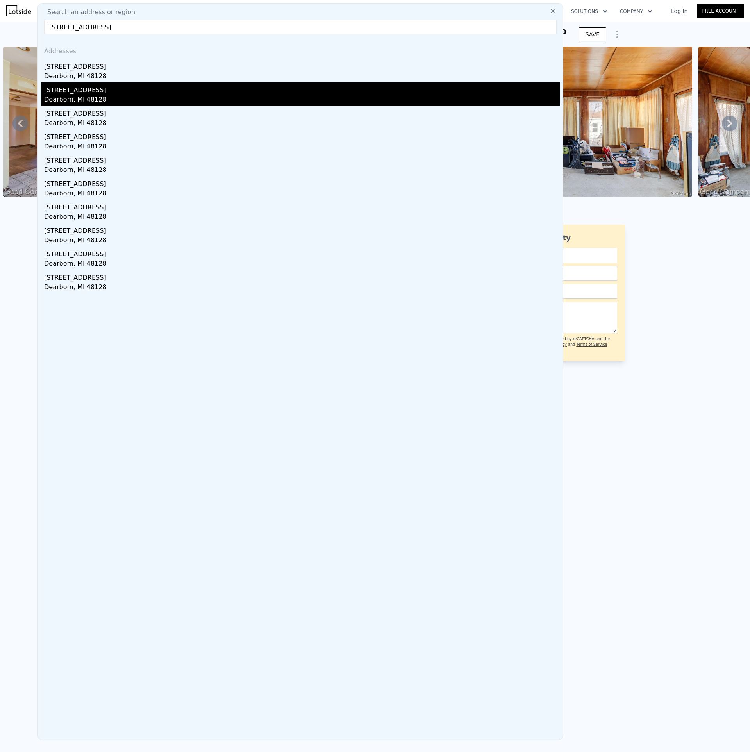
type input "[STREET_ADDRESS]"
click at [114, 96] on div "Dearborn, MI 48128" at bounding box center [302, 100] width 516 height 11
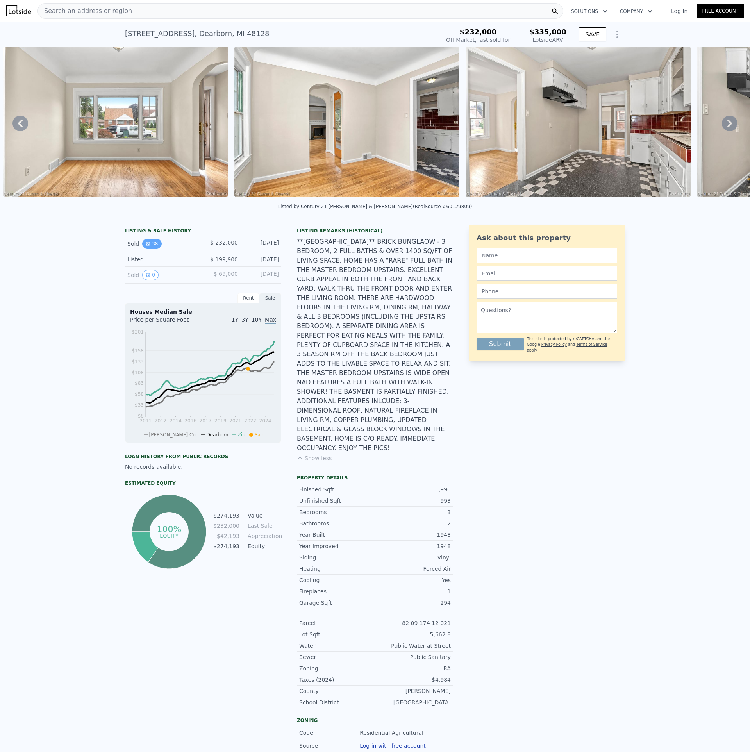
click at [150, 249] on button "38" at bounding box center [151, 244] width 19 height 10
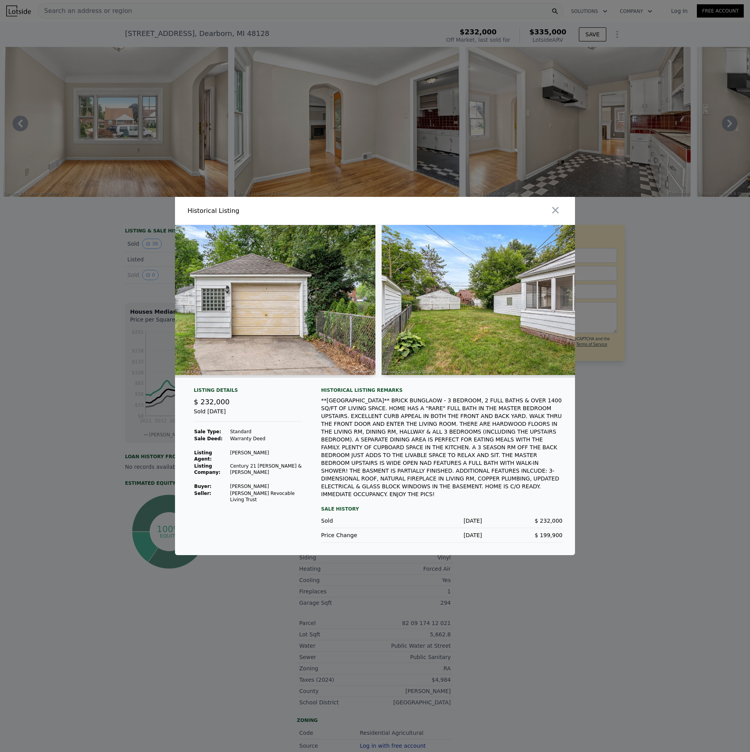
scroll to position [0, 7904]
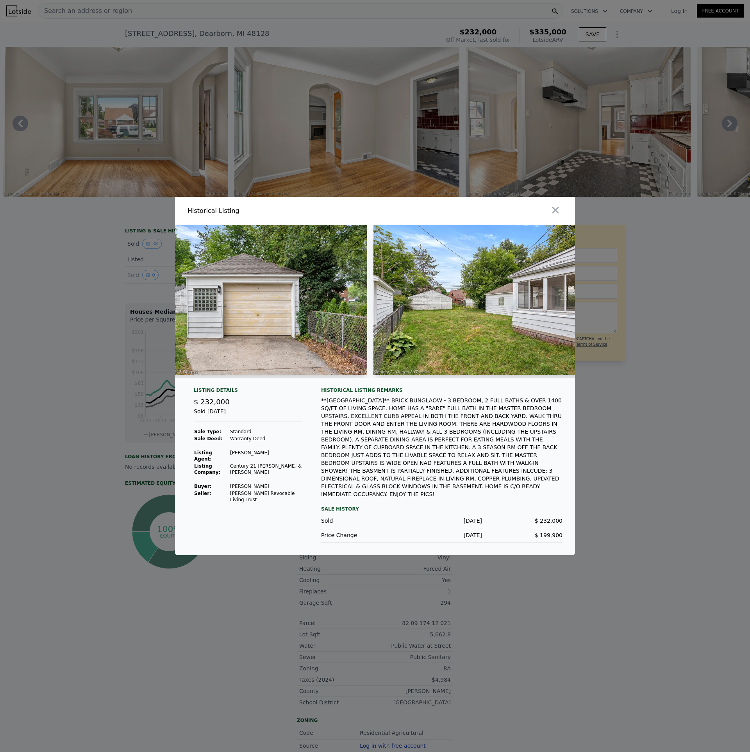
click at [599, 449] on div at bounding box center [375, 376] width 750 height 752
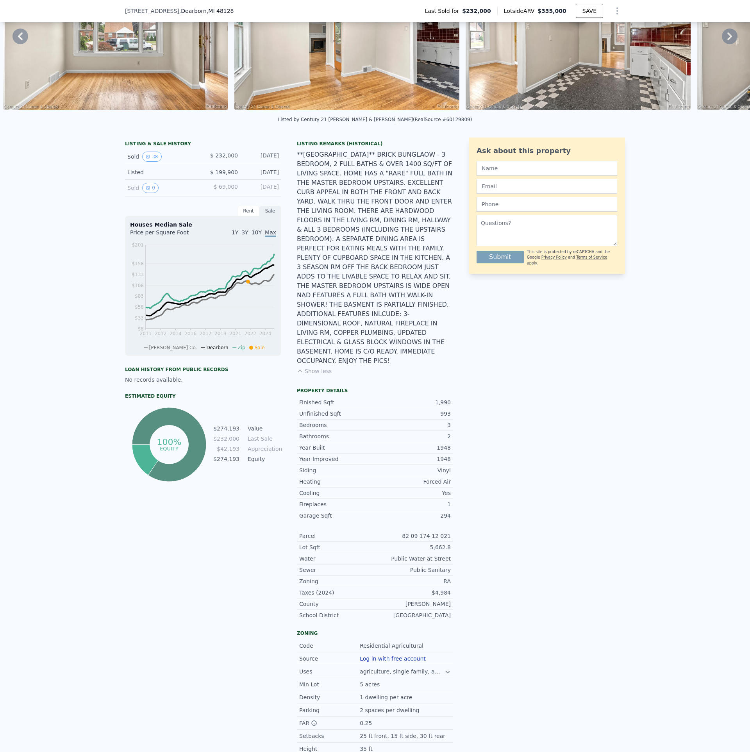
scroll to position [0, 0]
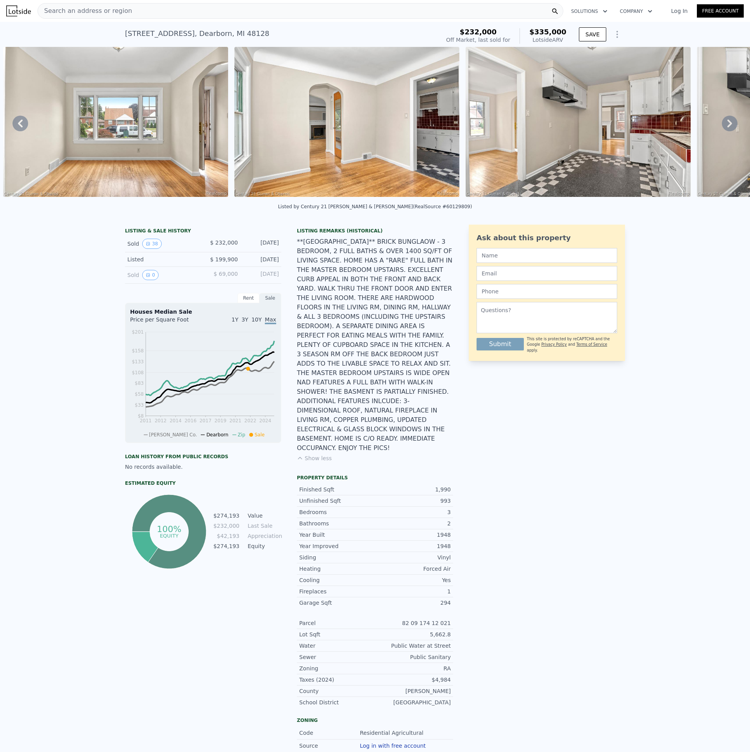
click at [163, 9] on div "Search an address or region" at bounding box center [301, 11] width 526 height 16
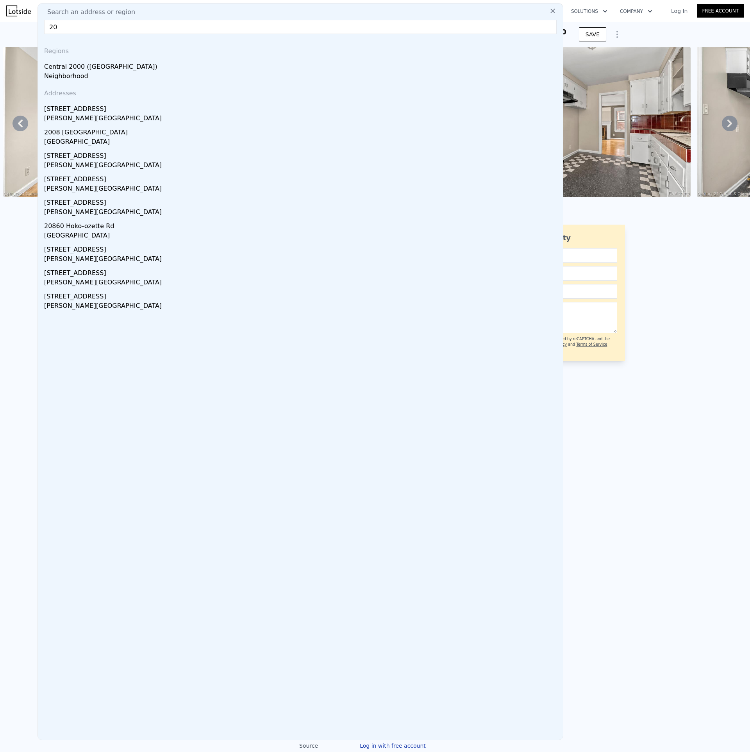
type input "2"
type input "1"
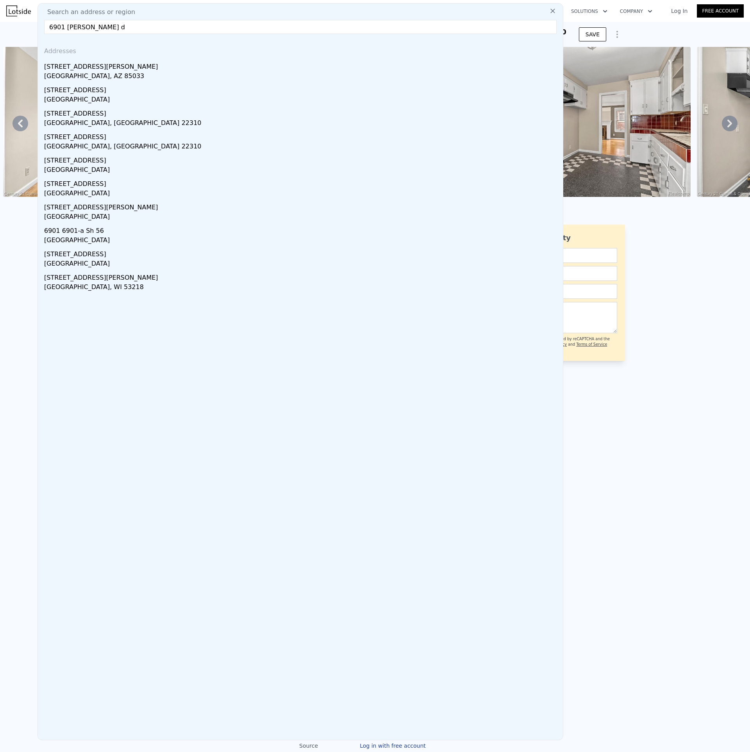
click at [96, 11] on span "Search an address or region" at bounding box center [88, 11] width 94 height 9
click at [107, 23] on input "6901 [PERSON_NAME] d" at bounding box center [300, 27] width 513 height 14
click at [54, 25] on input "6901 [PERSON_NAME] [PERSON_NAME] height" at bounding box center [300, 27] width 513 height 14
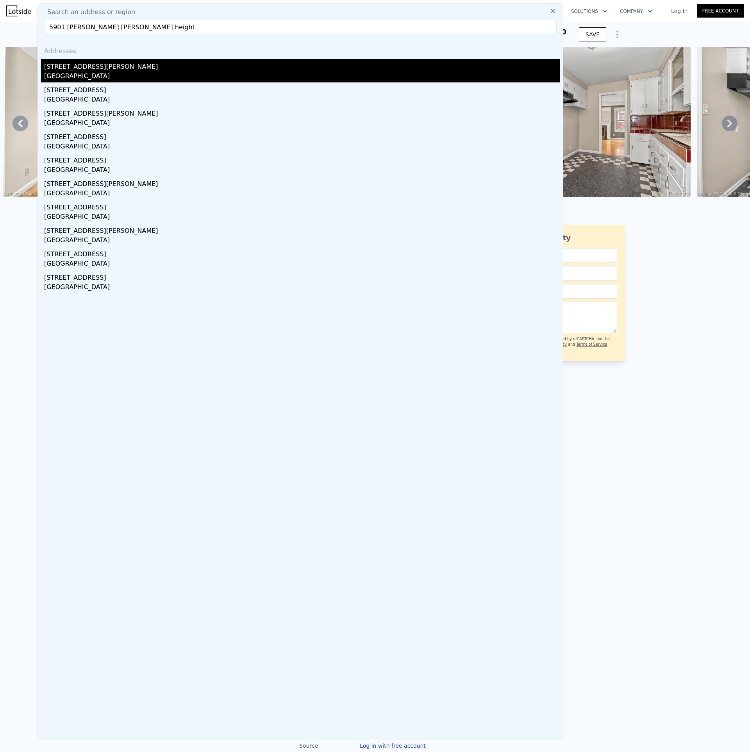
type input "5901 [PERSON_NAME] [PERSON_NAME] height"
click at [103, 77] on div "[GEOGRAPHIC_DATA]" at bounding box center [302, 77] width 516 height 11
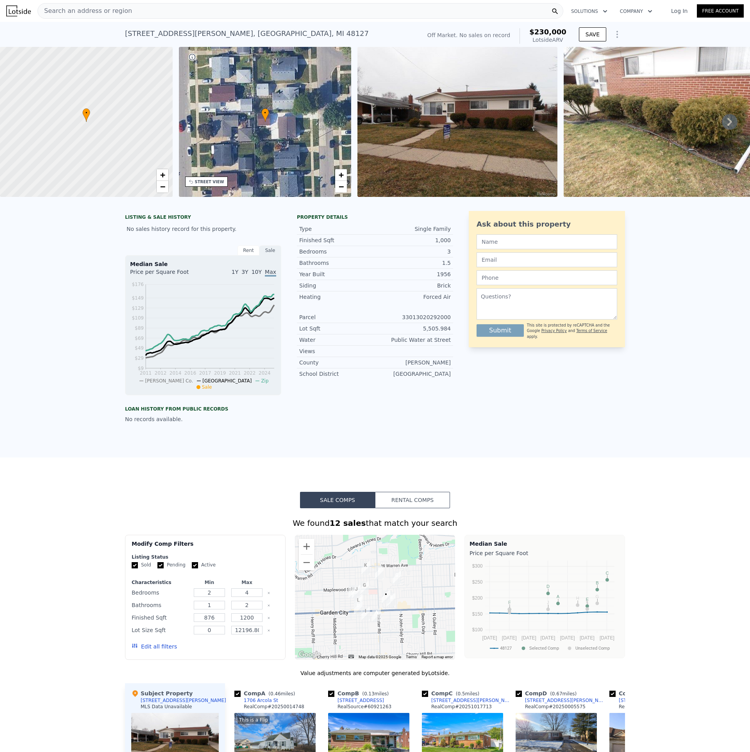
click at [198, 36] on div "[STREET_ADDRESS][PERSON_NAME]" at bounding box center [247, 33] width 244 height 11
click at [164, 11] on div "Search an address or region" at bounding box center [301, 11] width 526 height 16
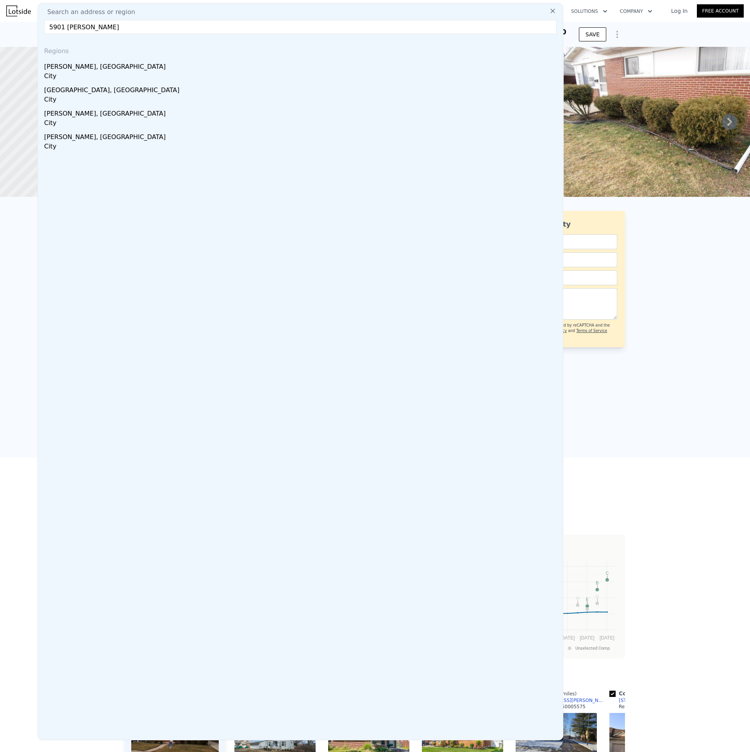
click at [101, 29] on input "5901 [PERSON_NAME]" at bounding box center [300, 27] width 513 height 14
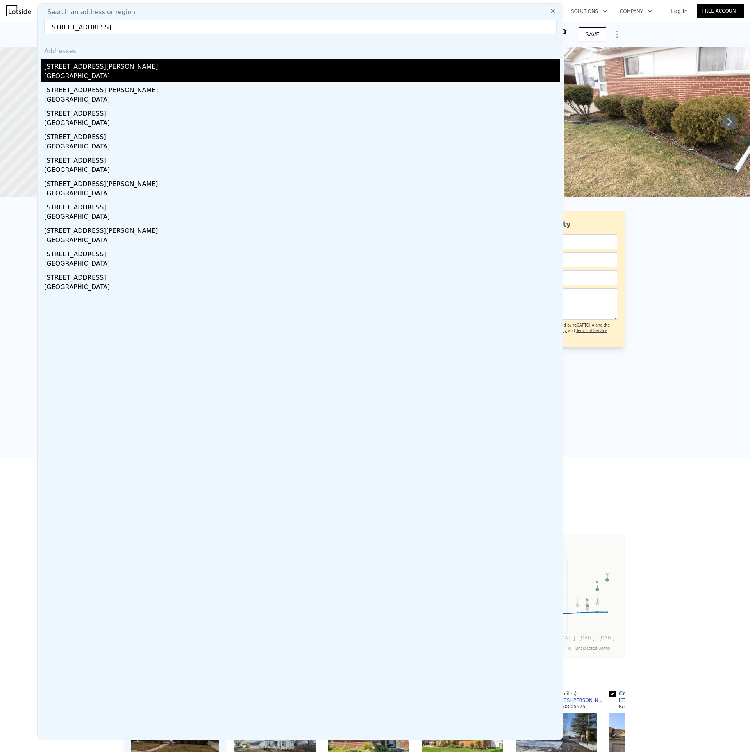
type input "[STREET_ADDRESS]"
click at [139, 70] on div "[STREET_ADDRESS][PERSON_NAME]" at bounding box center [302, 65] width 516 height 13
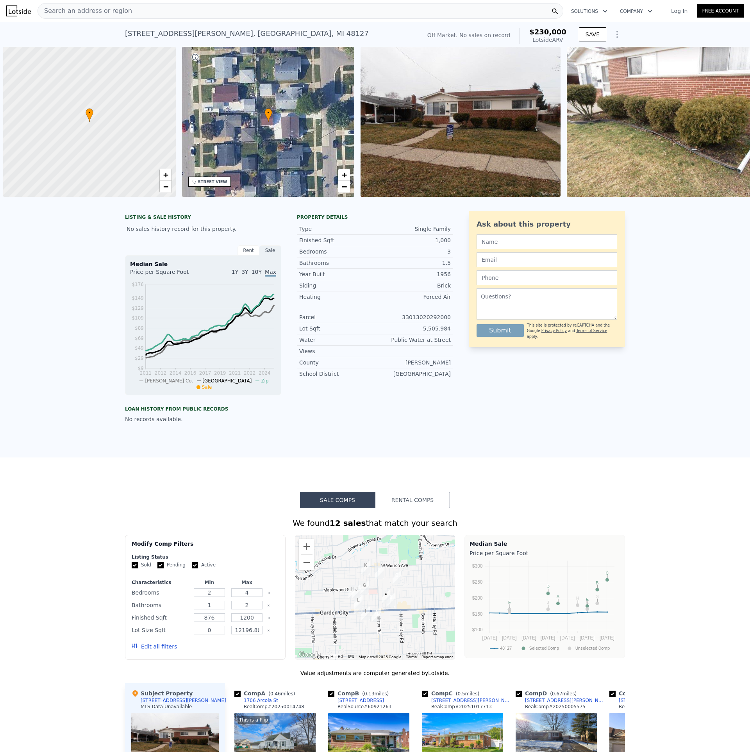
scroll to position [0, 3]
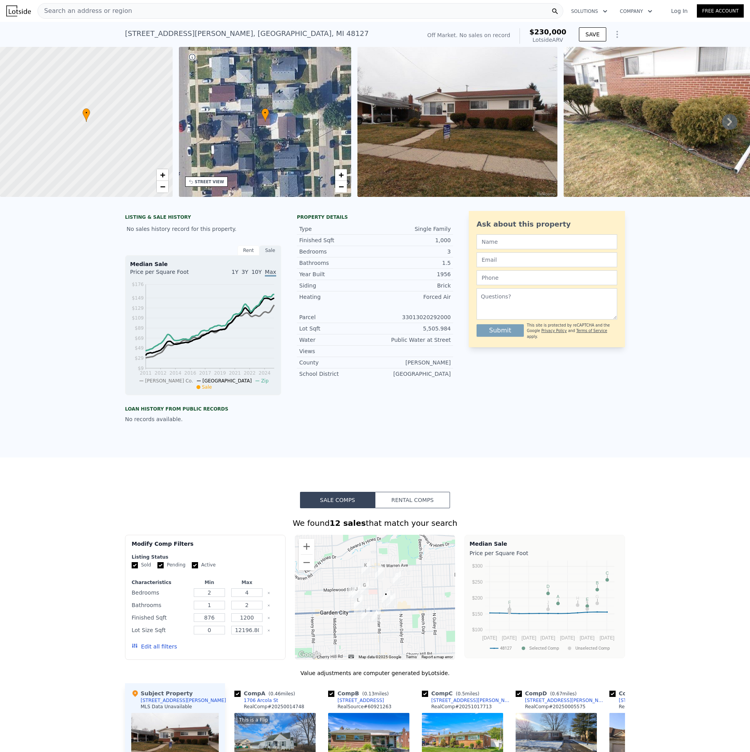
click at [238, 256] on div "Rent" at bounding box center [249, 250] width 22 height 10
click at [268, 256] on div "Sale" at bounding box center [270, 250] width 22 height 10
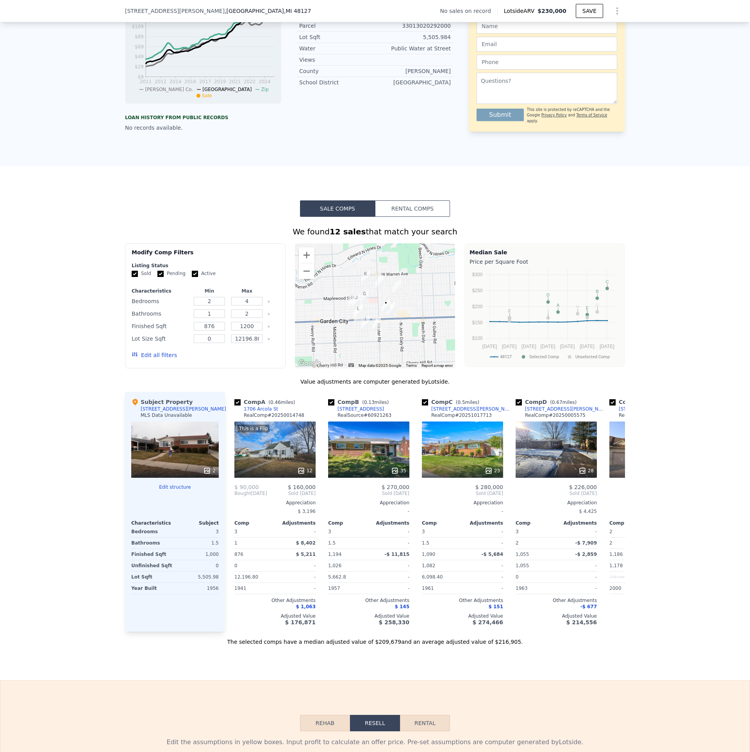
scroll to position [0, 0]
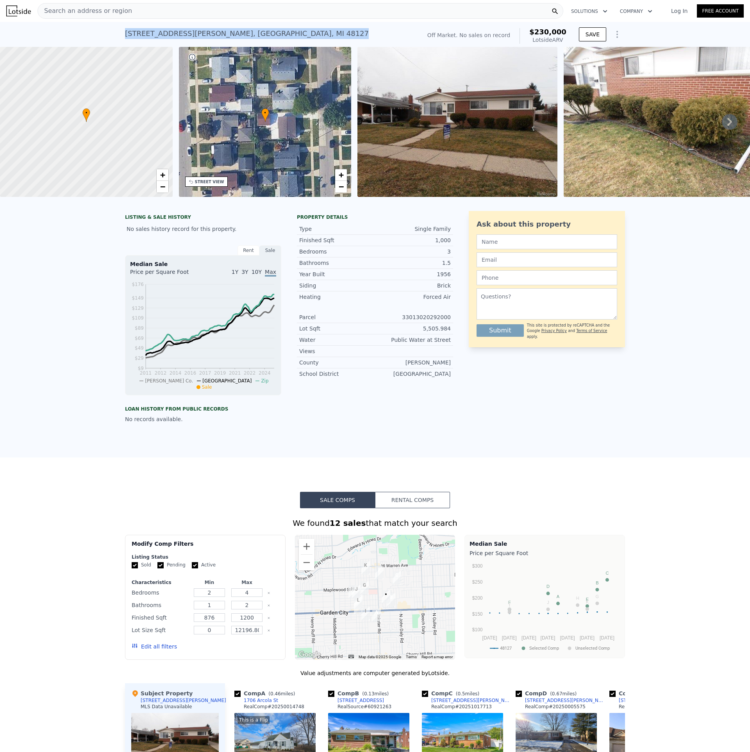
drag, startPoint x: 275, startPoint y: 34, endPoint x: 129, endPoint y: 27, distance: 146.3
click at [129, 27] on div "[STREET_ADDRESS][PERSON_NAME] No sales on record (~ARV $230k )" at bounding box center [271, 36] width 293 height 22
